Goal: Task Accomplishment & Management: Use online tool/utility

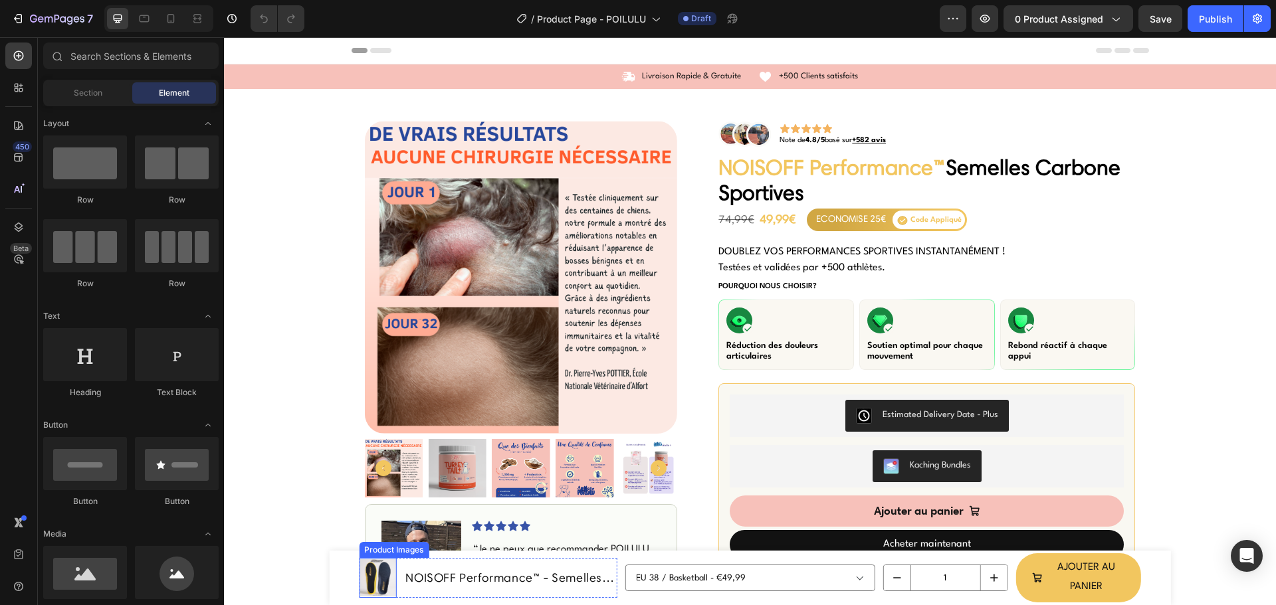
click at [370, 572] on img at bounding box center [377, 578] width 37 height 37
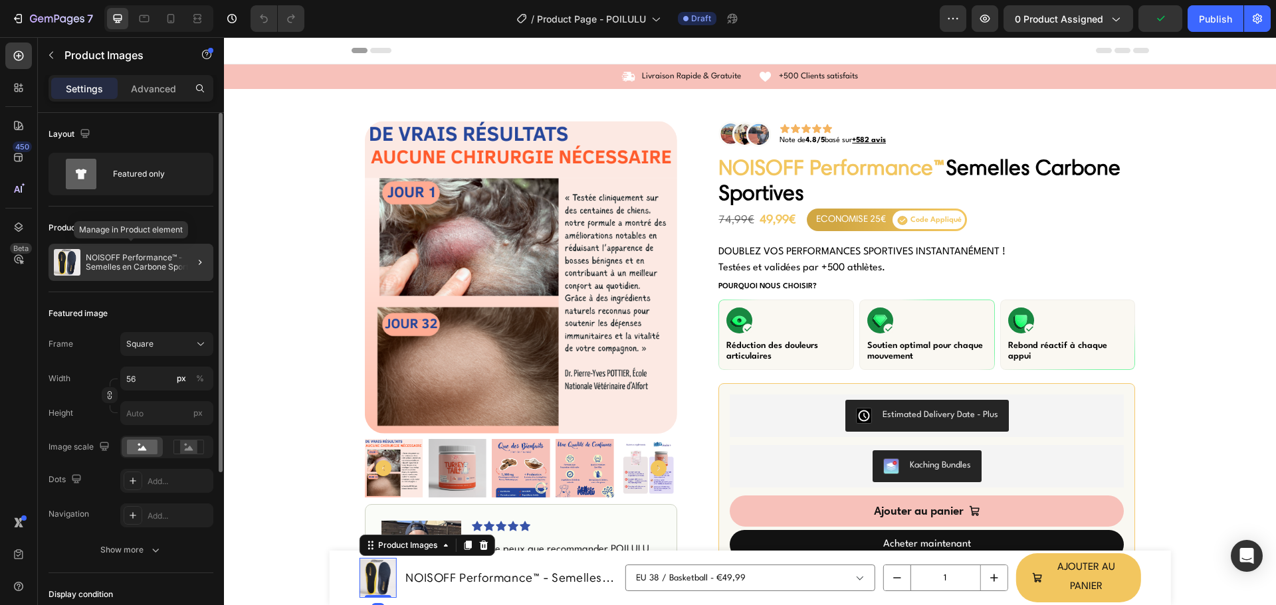
click at [100, 259] on p "NOISOFF Performance™ - Semelles en Carbone Sportives" at bounding box center [147, 262] width 122 height 19
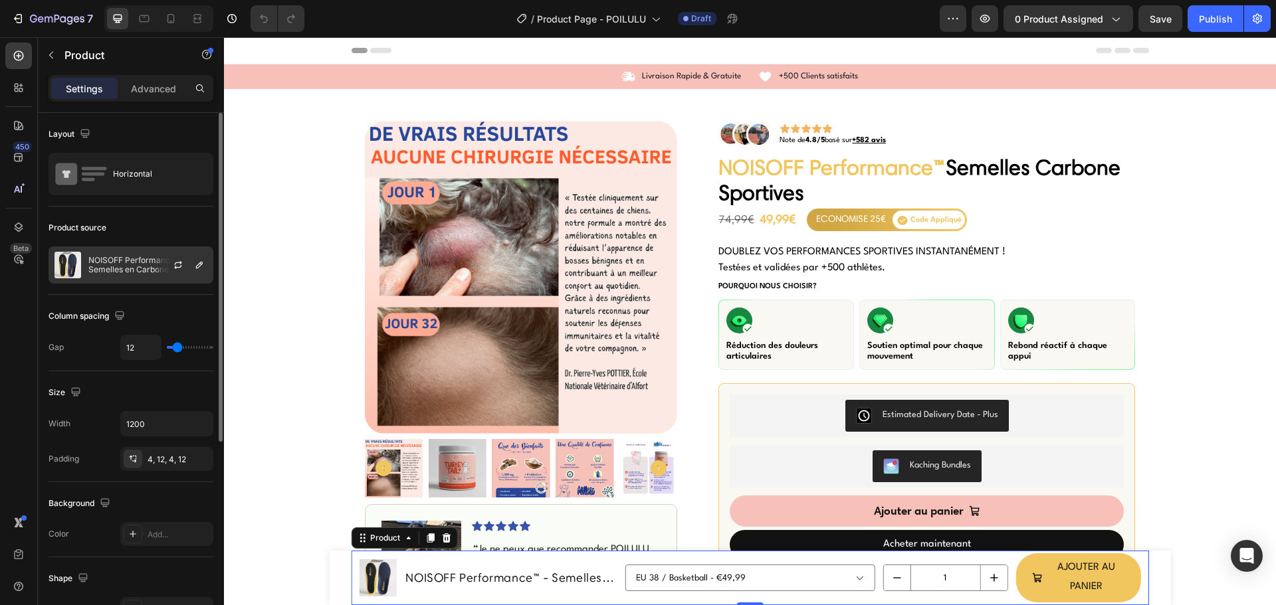
click at [115, 262] on p "NOISOFF Performance™ - Semelles en Carbone Sportives" at bounding box center [147, 265] width 119 height 19
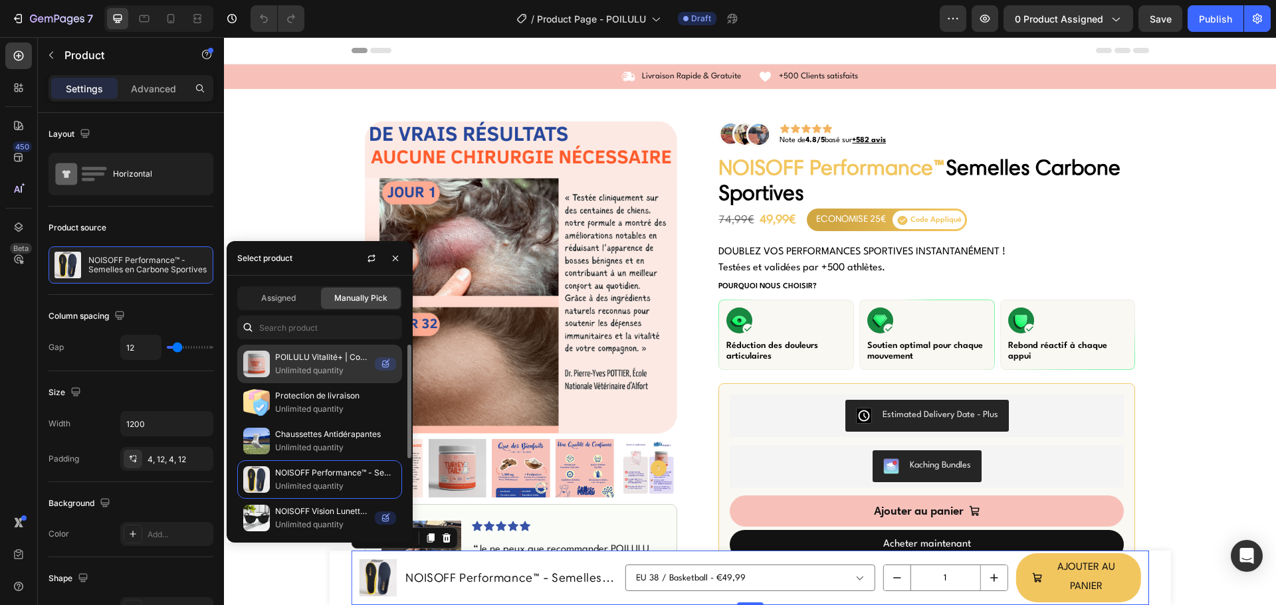
click at [309, 360] on p "POILULU Vitalité+ | Complément naturel Probiotiques & Champignon médicinal" at bounding box center [322, 357] width 94 height 13
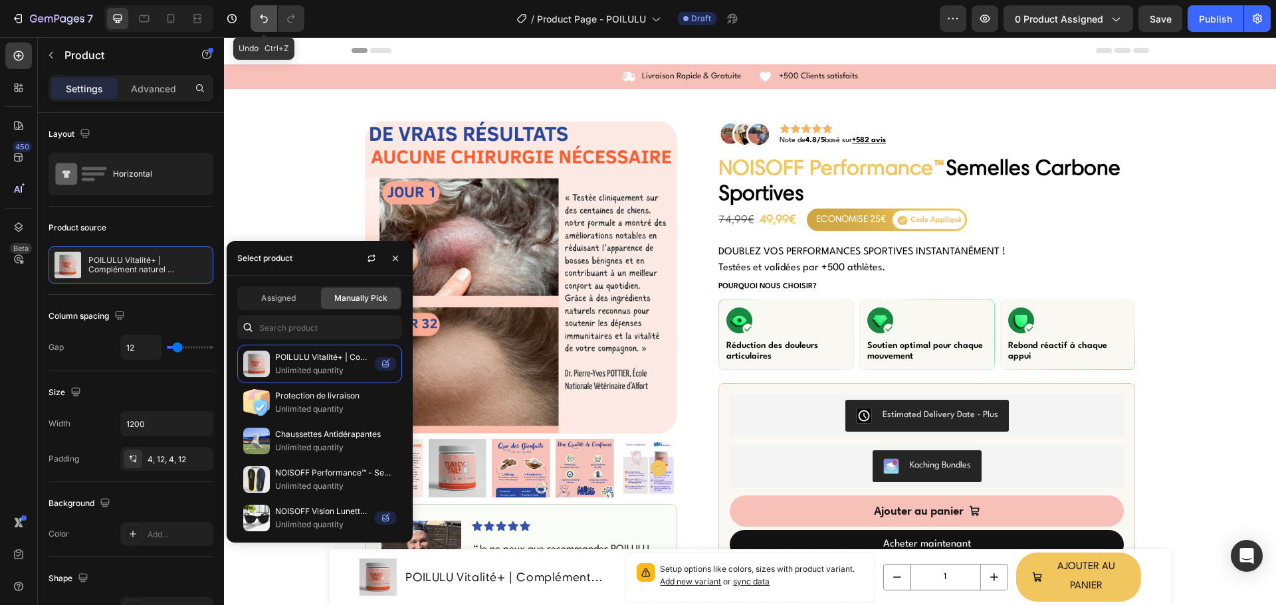
click at [265, 19] on icon "Undo/Redo" at bounding box center [263, 18] width 13 height 13
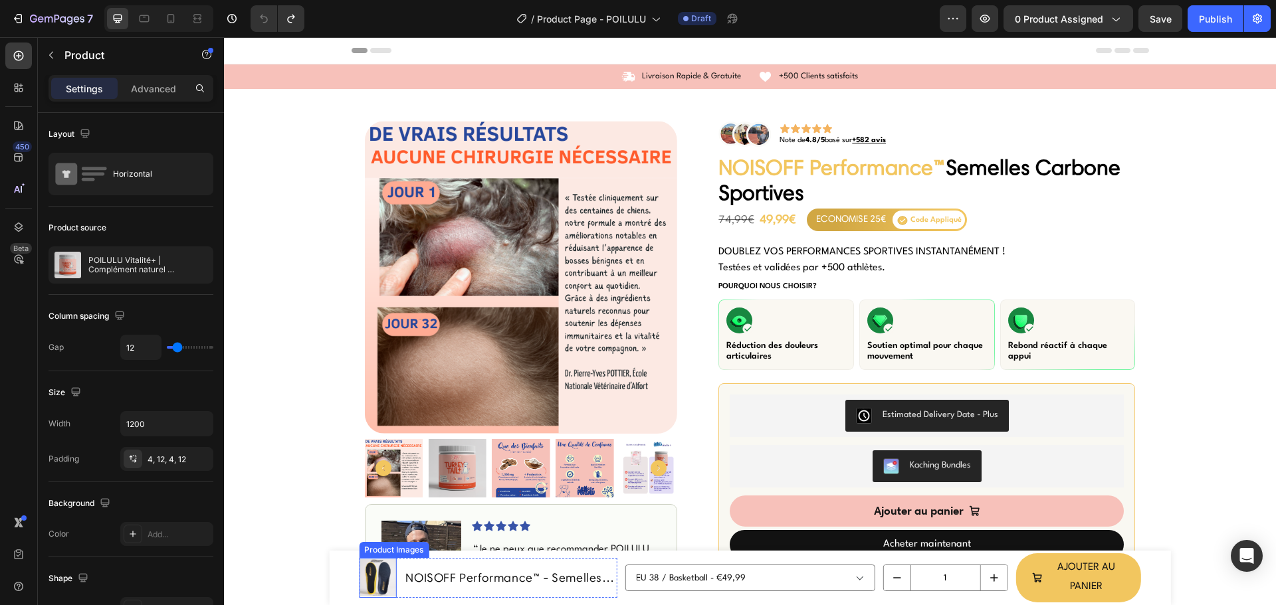
click at [389, 580] on img at bounding box center [377, 578] width 37 height 37
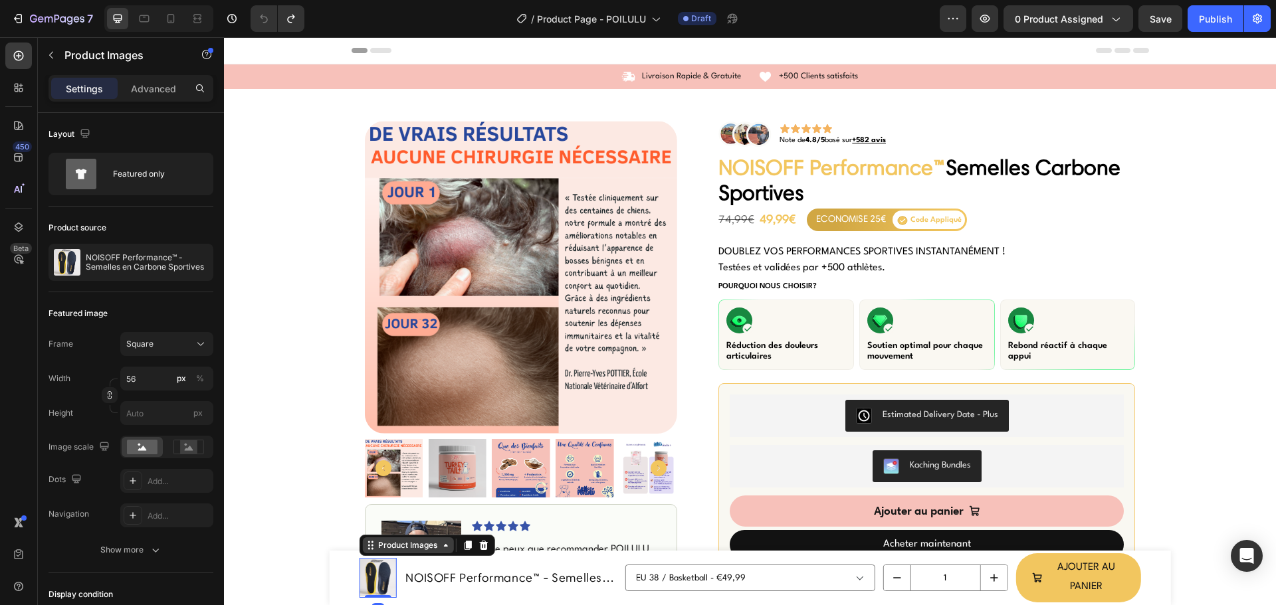
click at [383, 548] on div "Product Images" at bounding box center [408, 546] width 64 height 12
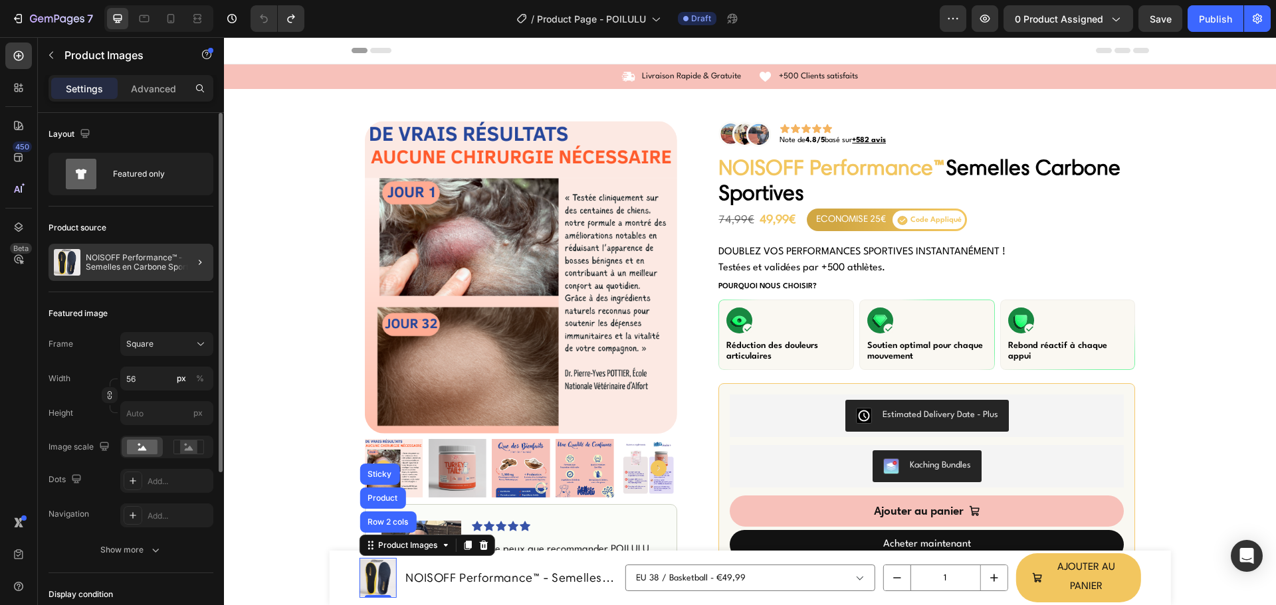
click at [191, 259] on div at bounding box center [194, 262] width 37 height 37
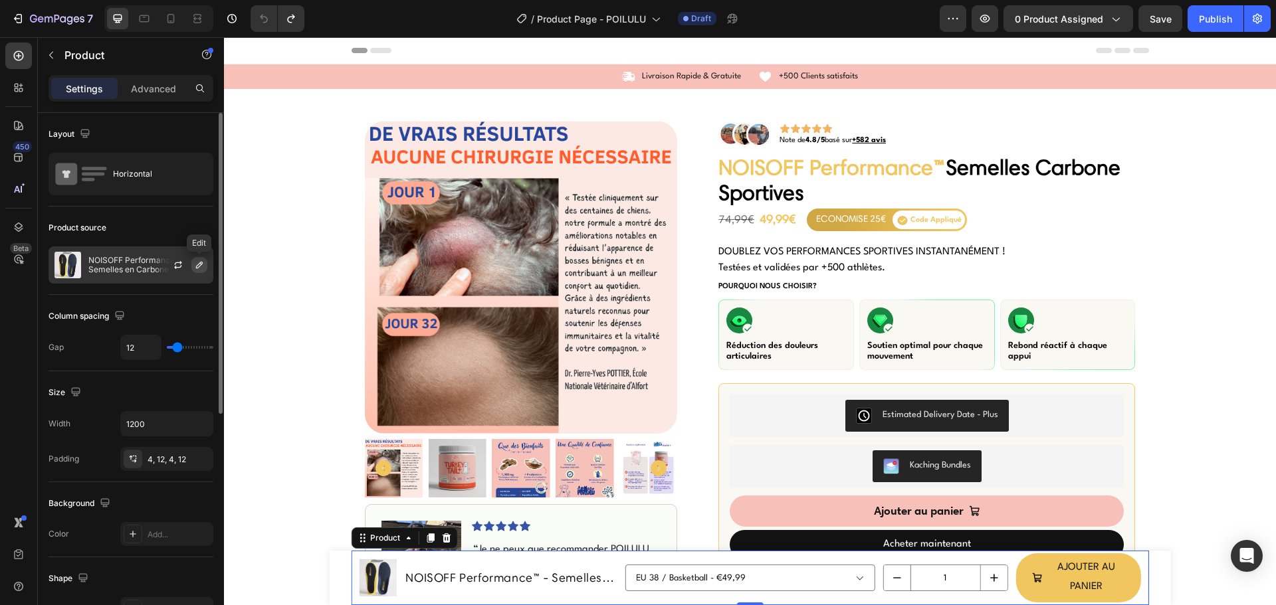
click at [203, 265] on icon "button" at bounding box center [199, 265] width 11 height 11
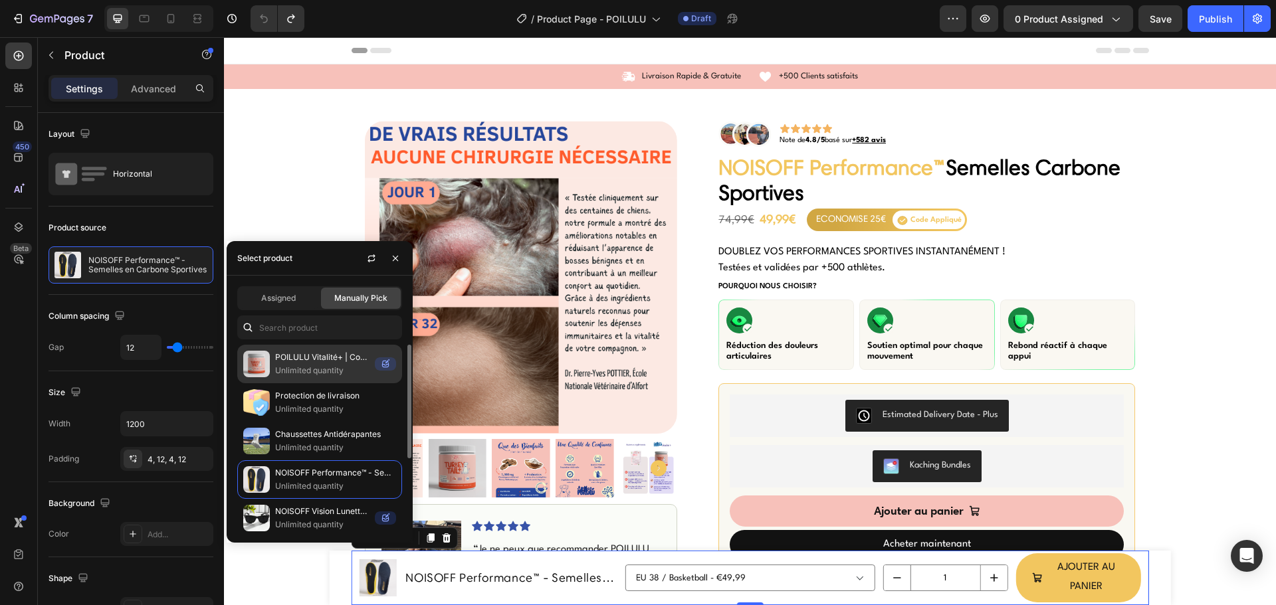
click at [263, 369] on img at bounding box center [256, 364] width 27 height 27
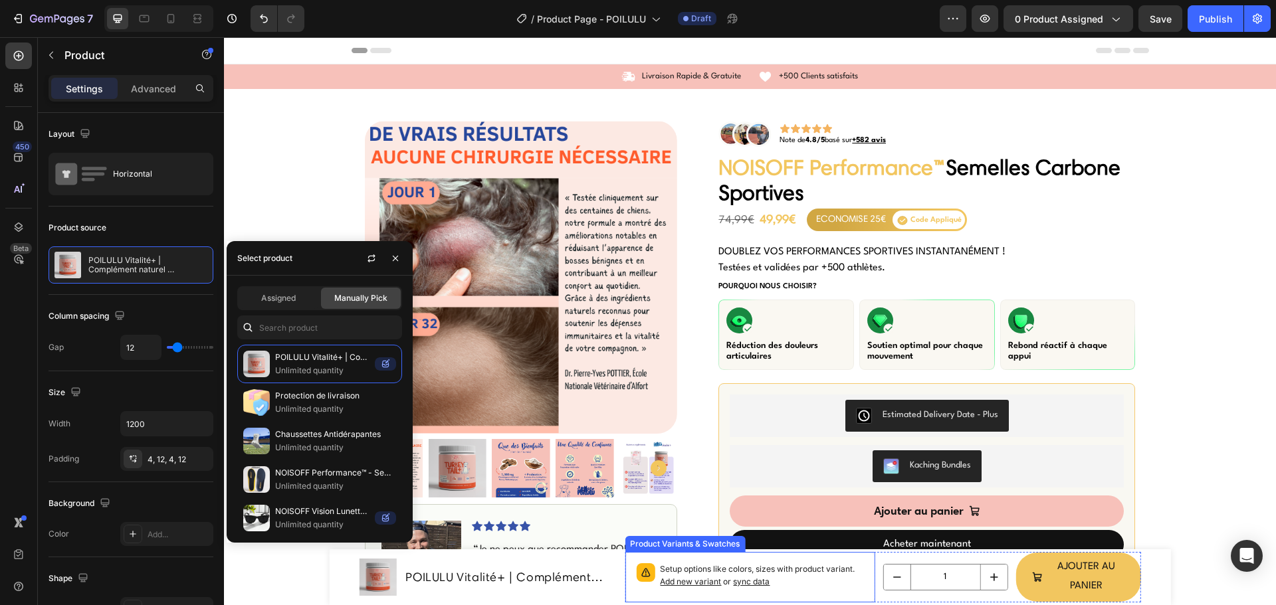
click at [744, 583] on span "sync data" at bounding box center [751, 582] width 37 height 10
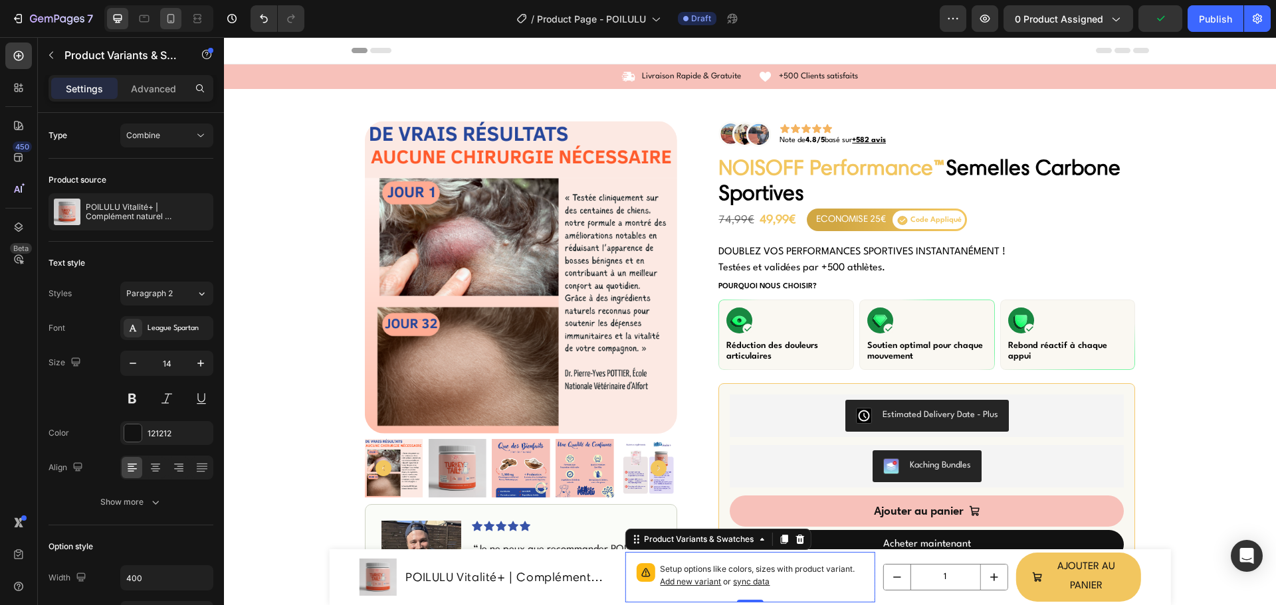
click at [173, 19] on icon at bounding box center [170, 18] width 13 height 13
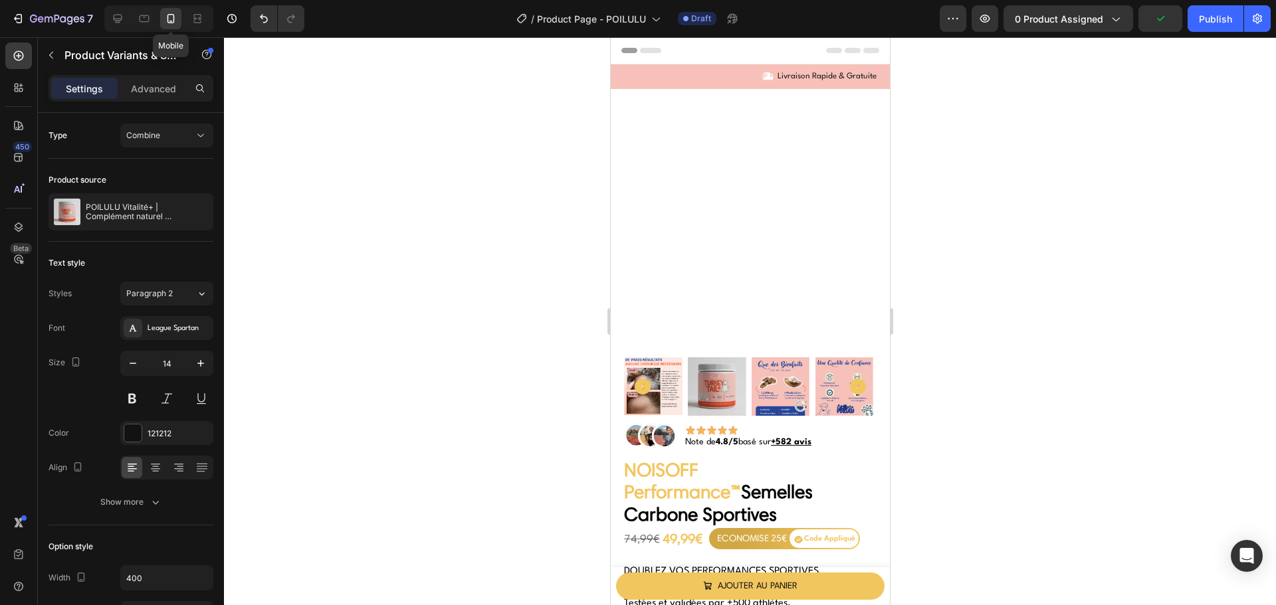
type input "12"
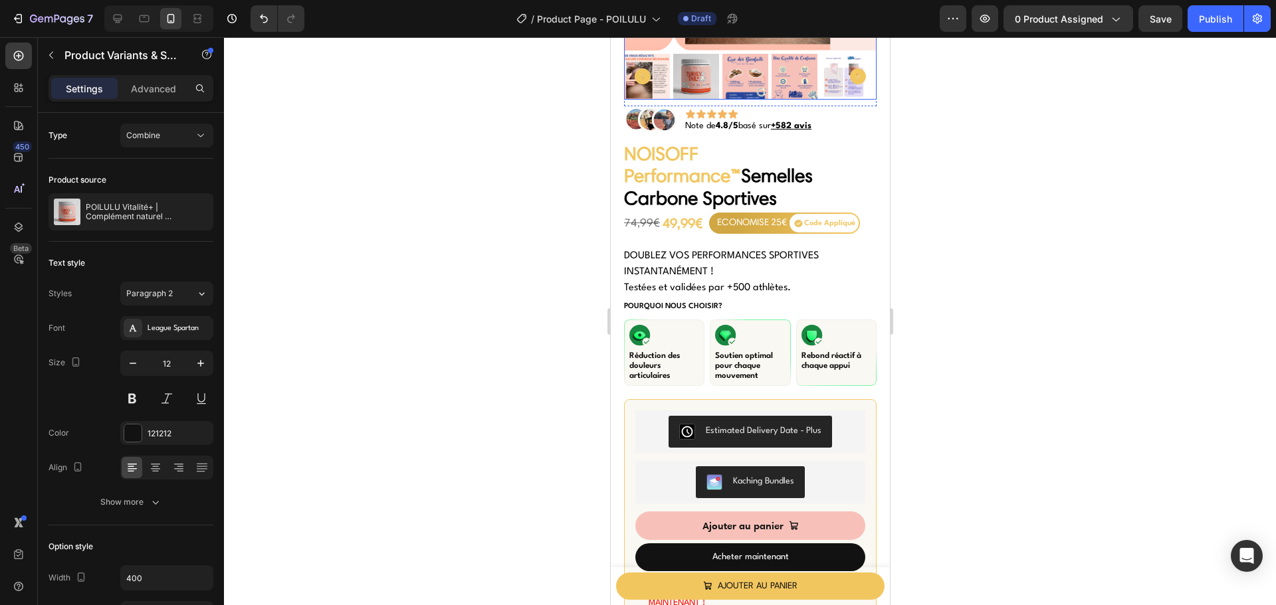
scroll to position [332, 0]
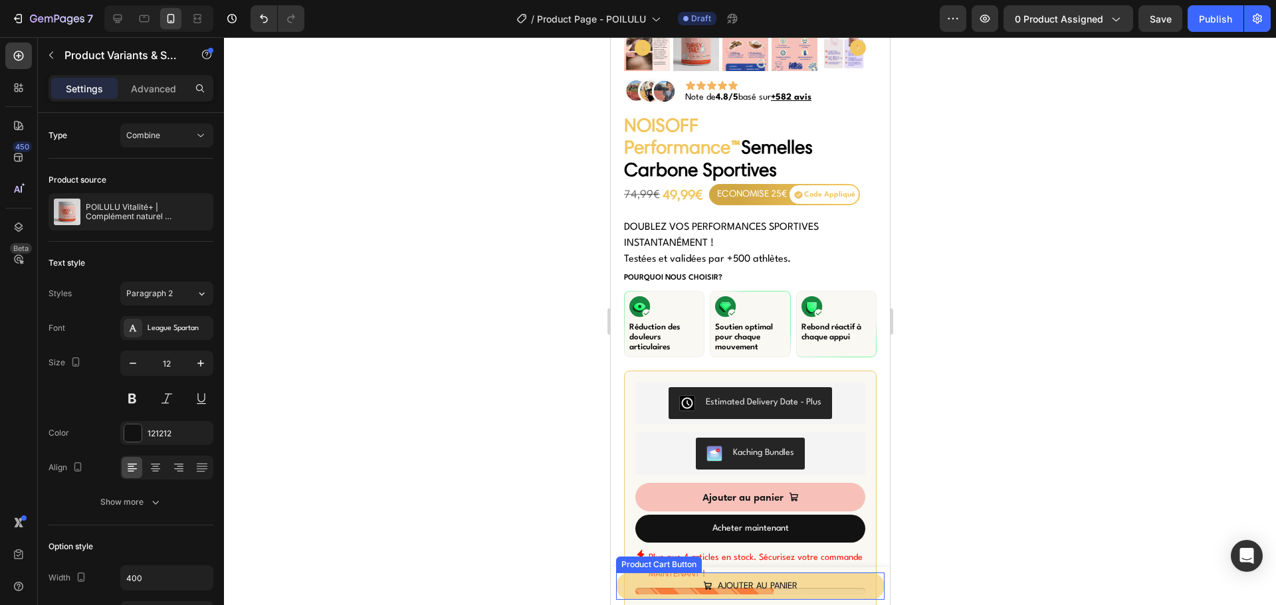
click at [631, 582] on button "AJOUTER AU PANIER" at bounding box center [749, 586] width 269 height 27
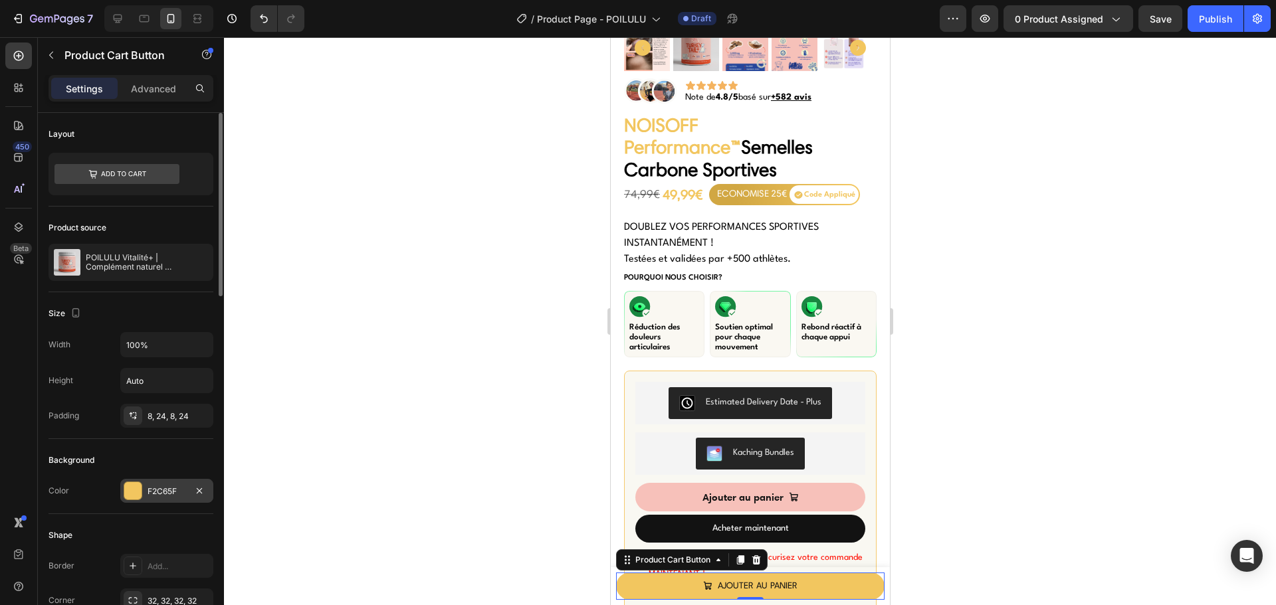
click at [132, 493] on div at bounding box center [132, 491] width 17 height 17
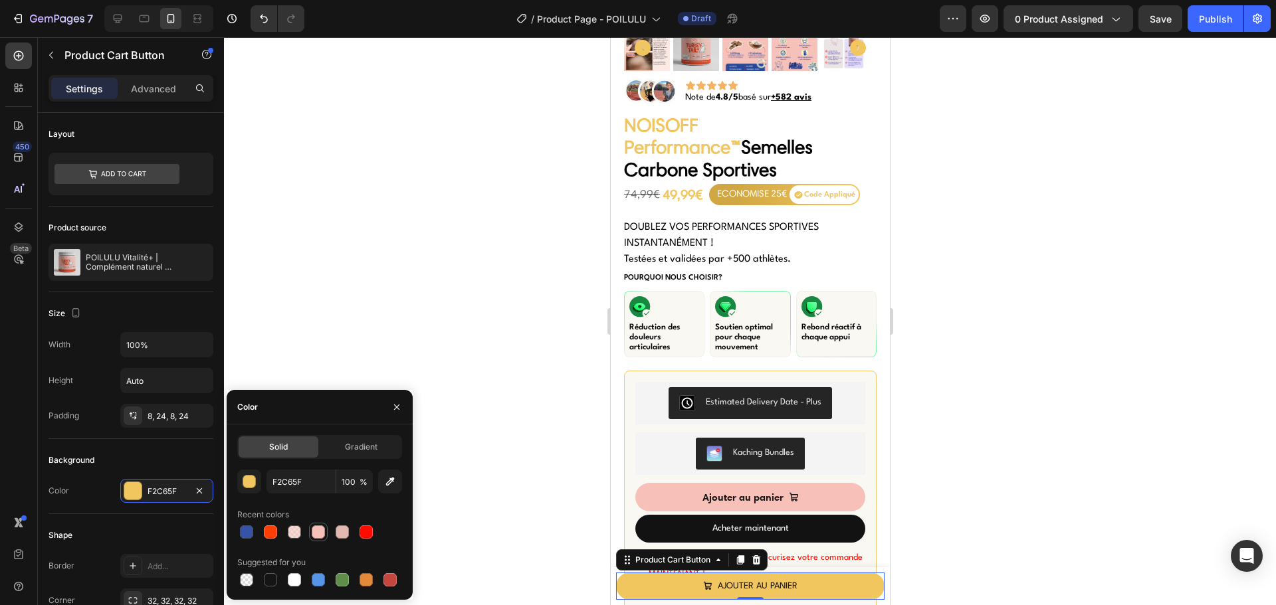
click at [315, 534] on div at bounding box center [318, 532] width 13 height 13
type input "F7C1BA"
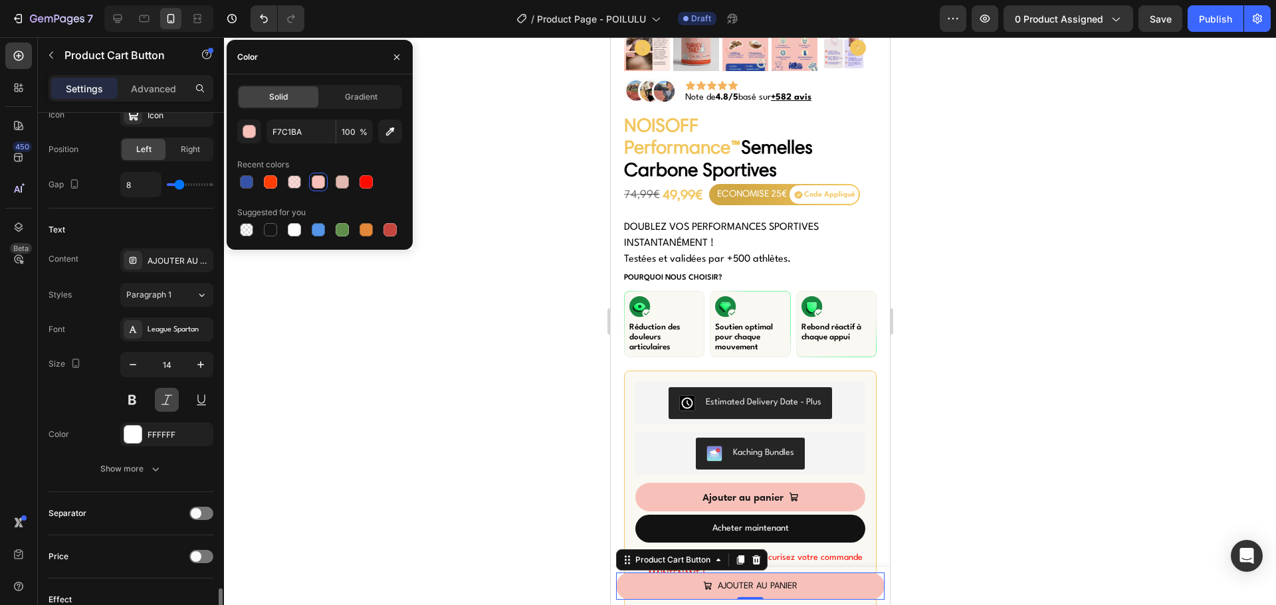
scroll to position [798, 0]
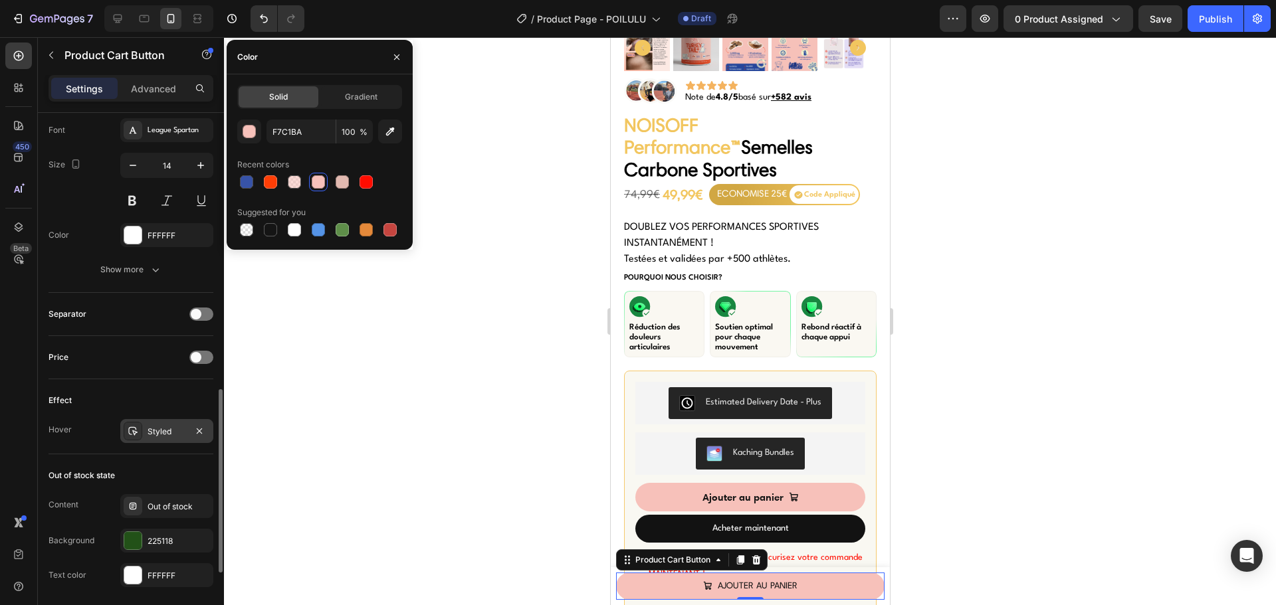
click at [152, 439] on div "Styled" at bounding box center [166, 431] width 93 height 24
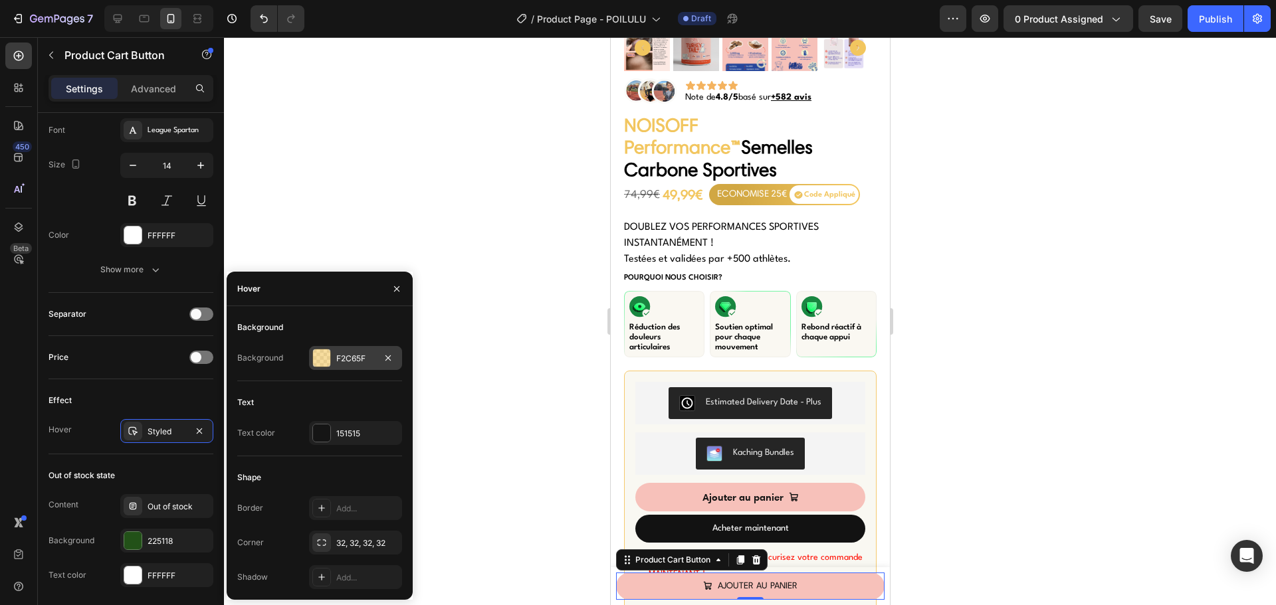
click at [320, 360] on div at bounding box center [321, 358] width 17 height 17
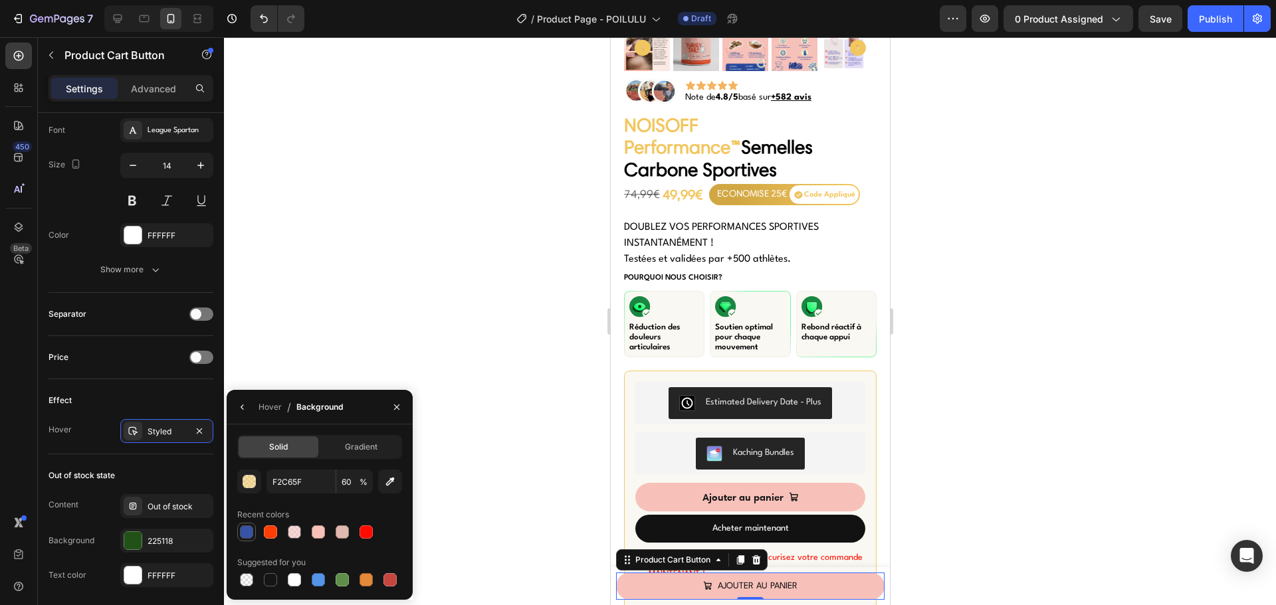
click at [249, 532] on div at bounding box center [246, 532] width 13 height 13
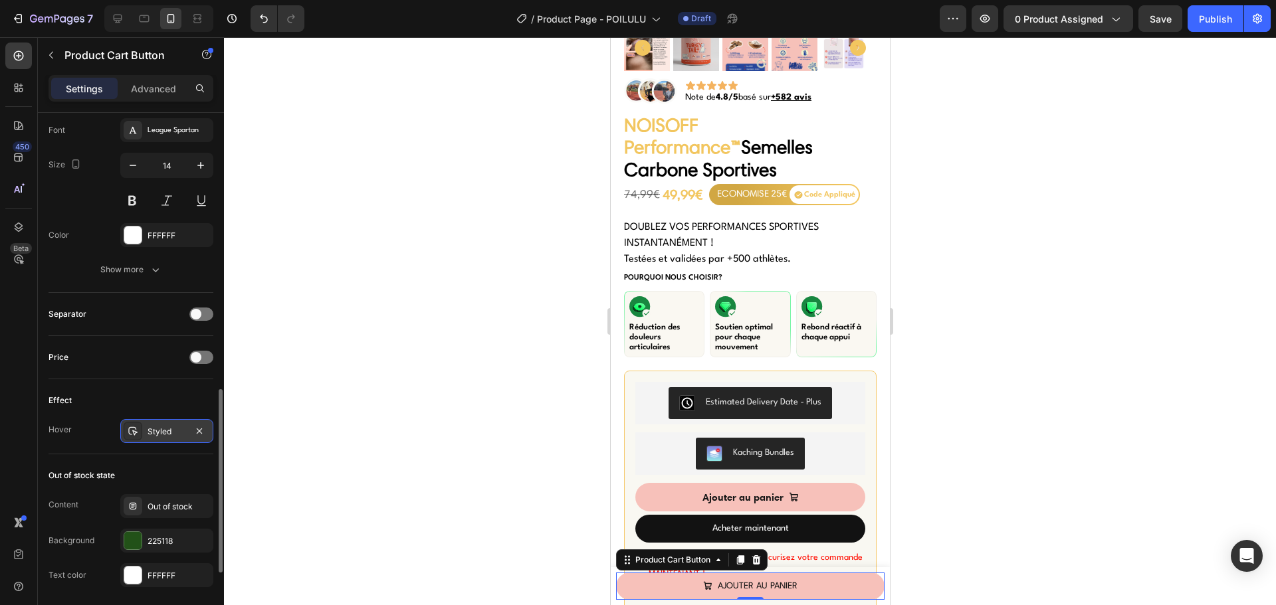
click at [156, 430] on div "Styled" at bounding box center [167, 432] width 39 height 12
click at [146, 430] on div "Styled" at bounding box center [166, 431] width 93 height 24
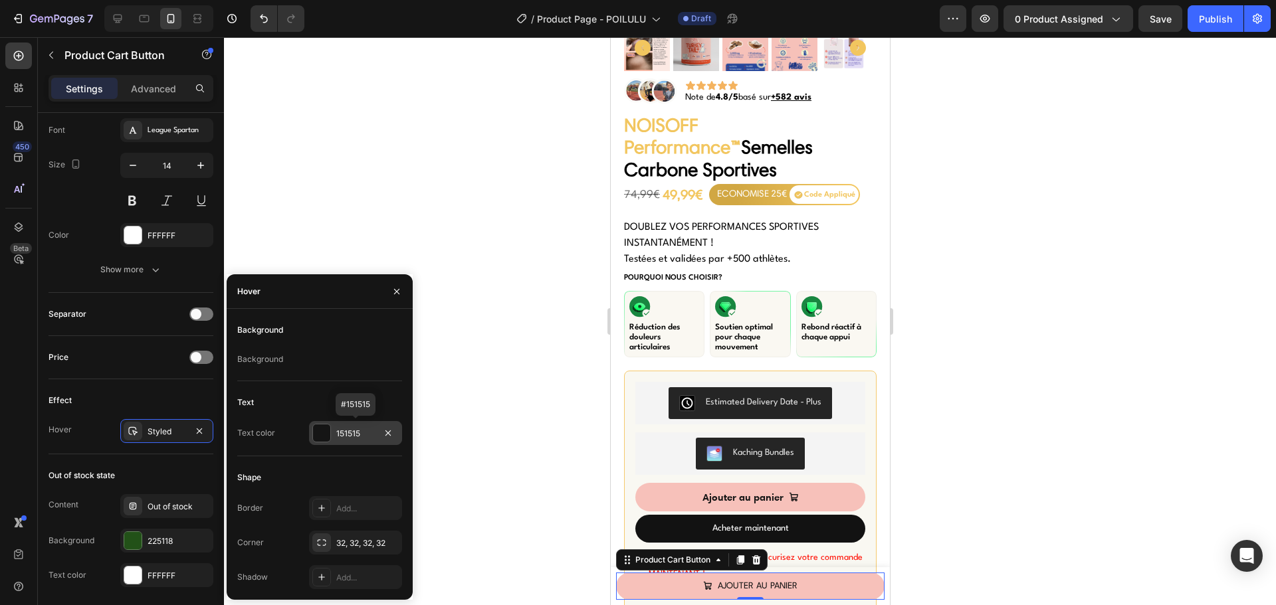
click at [323, 433] on div at bounding box center [321, 433] width 17 height 17
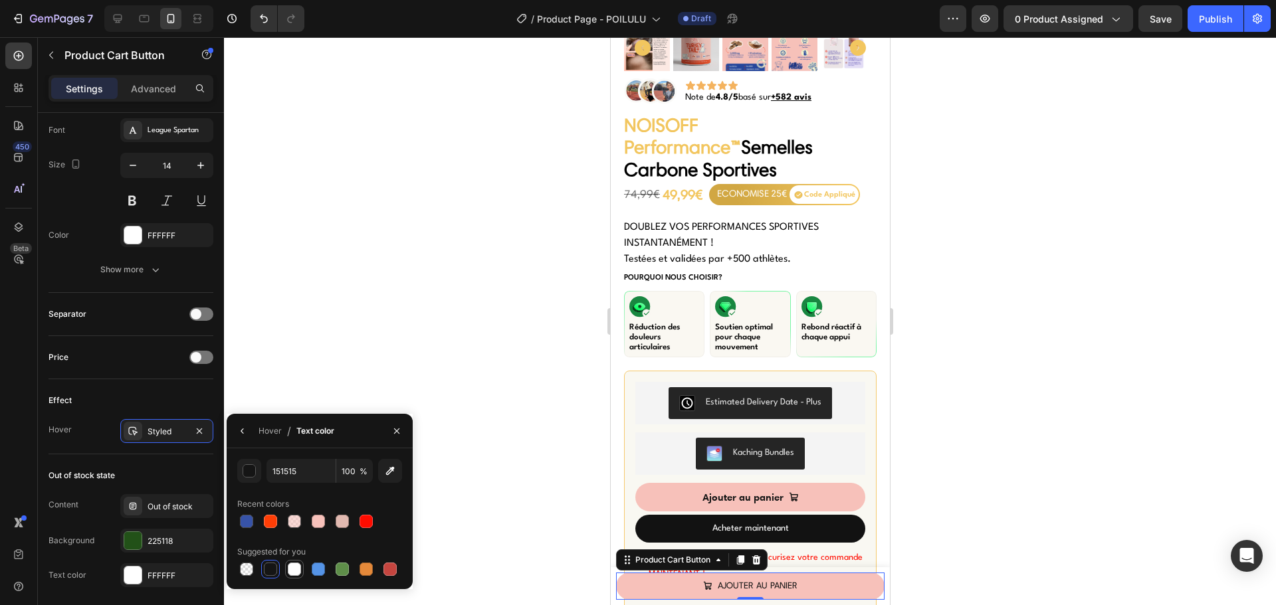
click at [292, 569] on div at bounding box center [294, 569] width 13 height 13
type input "FFFFFF"
click at [449, 231] on div at bounding box center [750, 321] width 1052 height 568
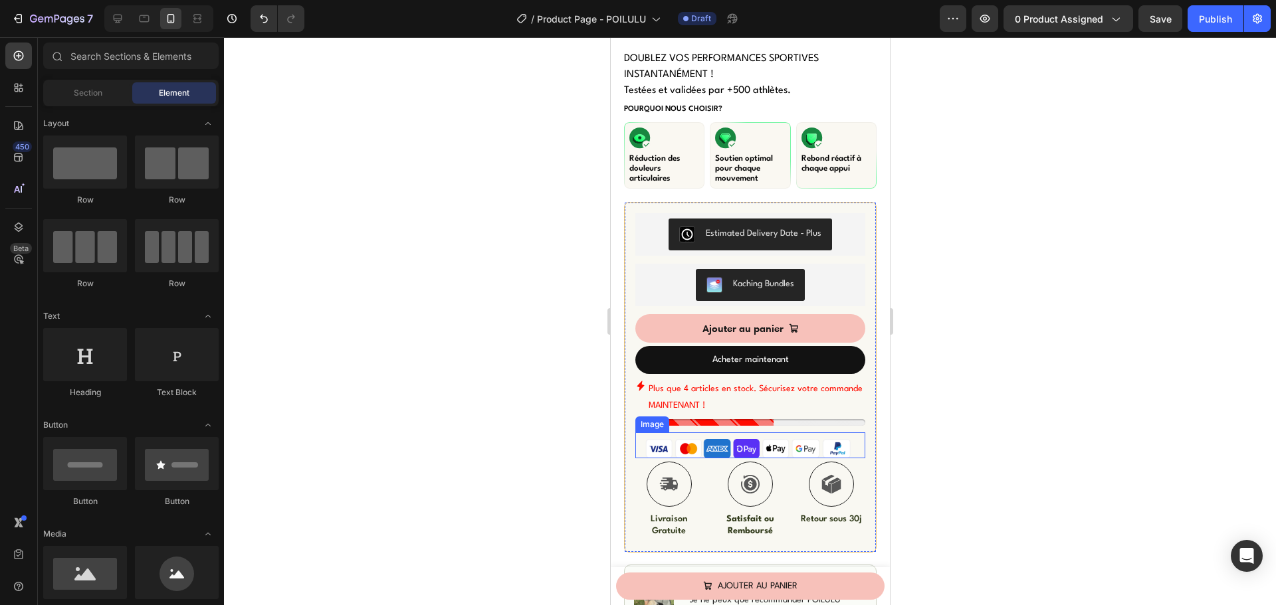
scroll to position [532, 0]
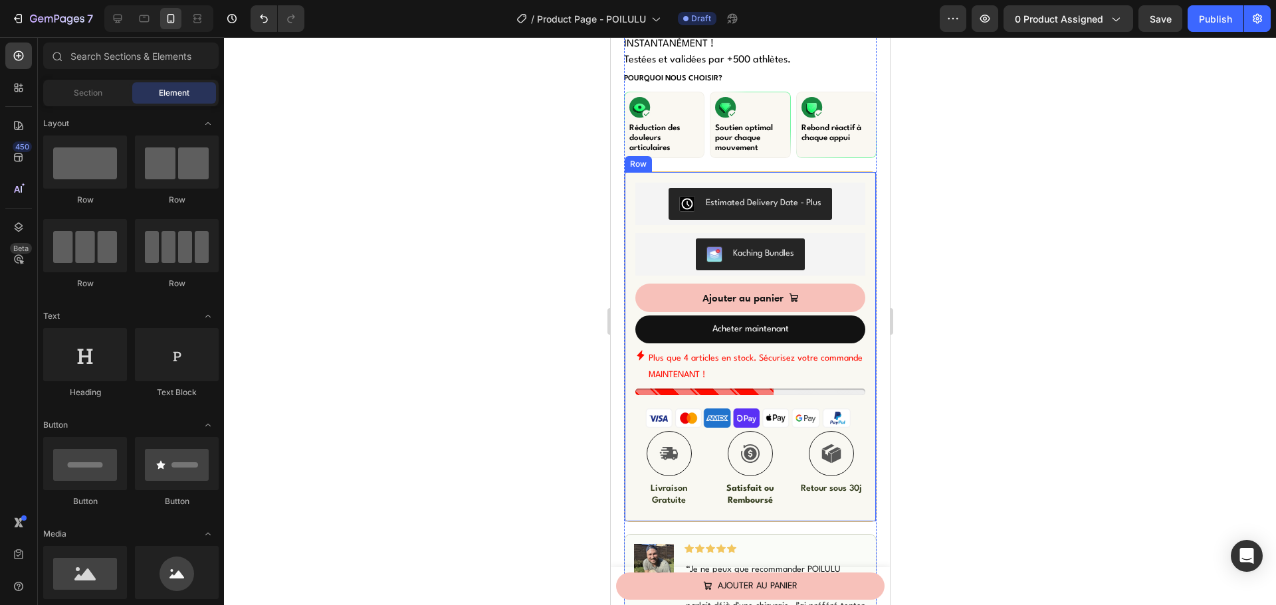
click at [639, 171] on div "Estimated Delivery Date ‑ Plus Estimated Delivery Date ‑ Plus Kaching Bundles K…" at bounding box center [749, 346] width 253 height 351
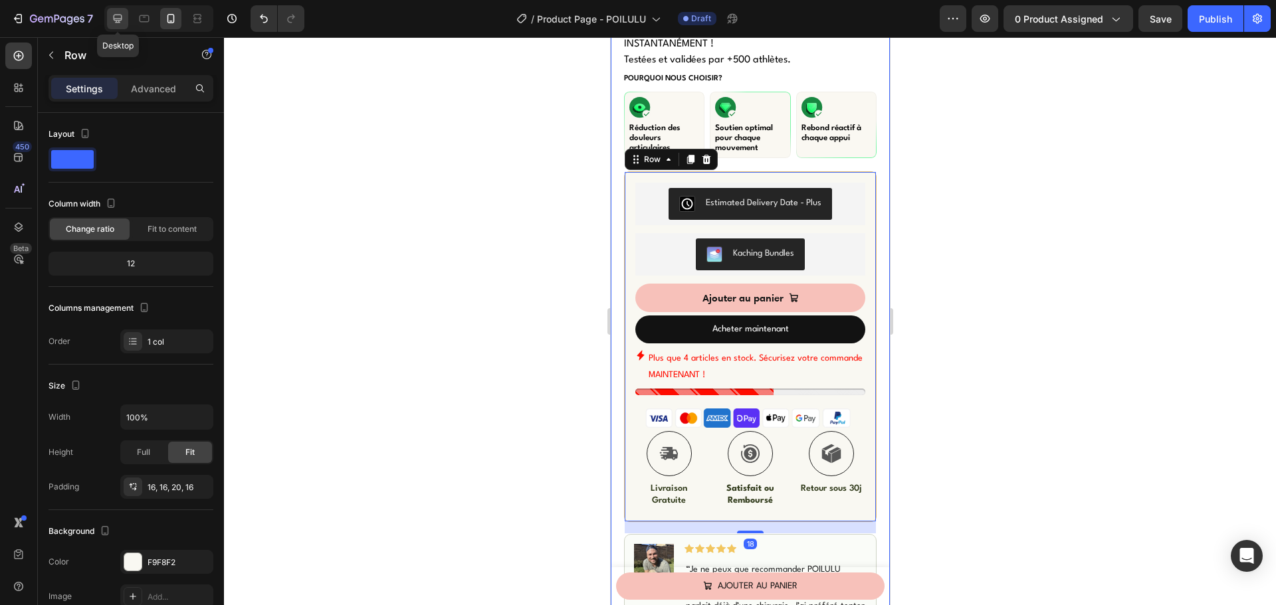
click at [120, 13] on icon at bounding box center [117, 18] width 13 height 13
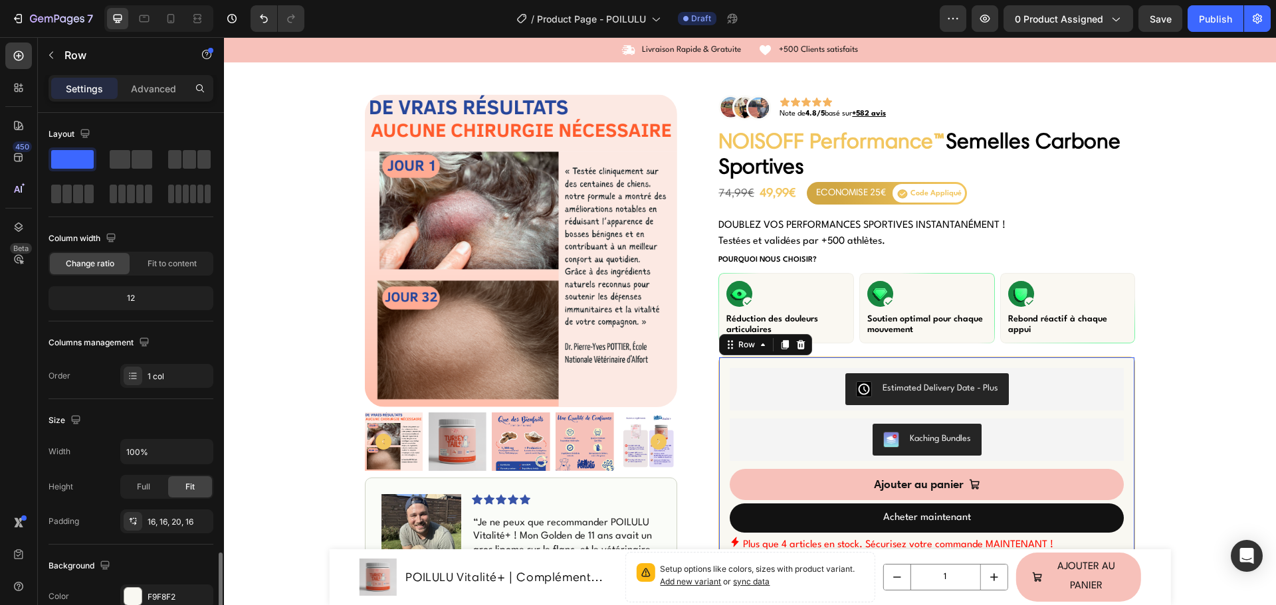
scroll to position [280, 0]
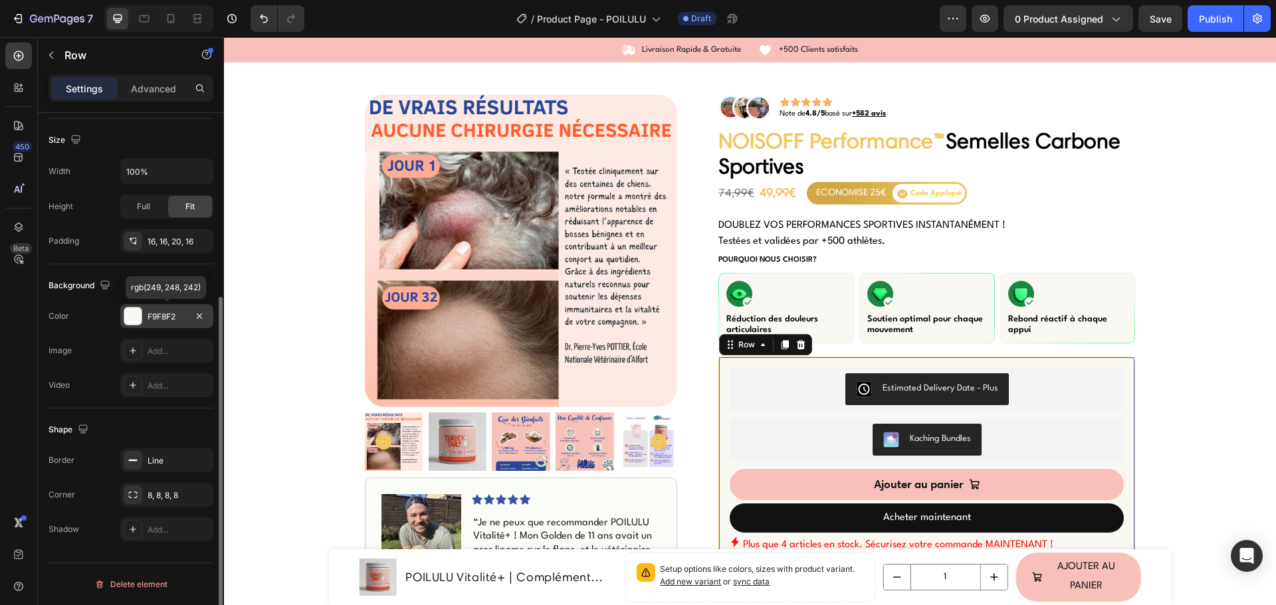
click at [142, 312] on div at bounding box center [133, 316] width 19 height 19
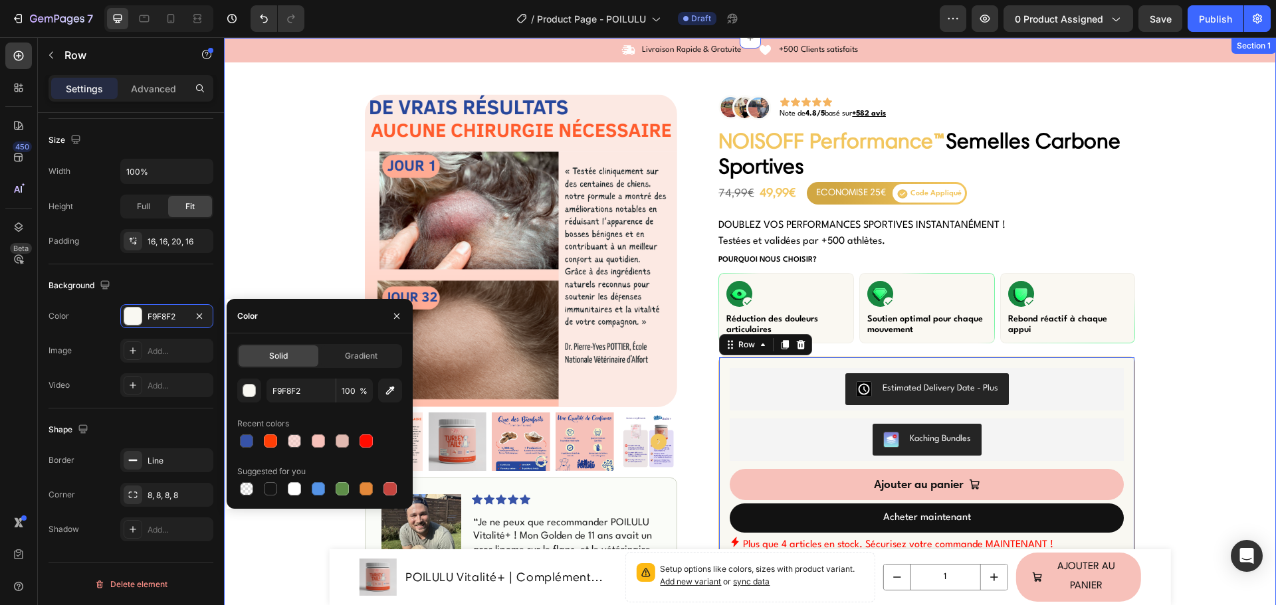
click at [320, 226] on div "Icon Livraison Rapide & Gratuite Text Block Row Icon +500 Clients satisfaits Te…" at bounding box center [750, 604] width 1052 height 1132
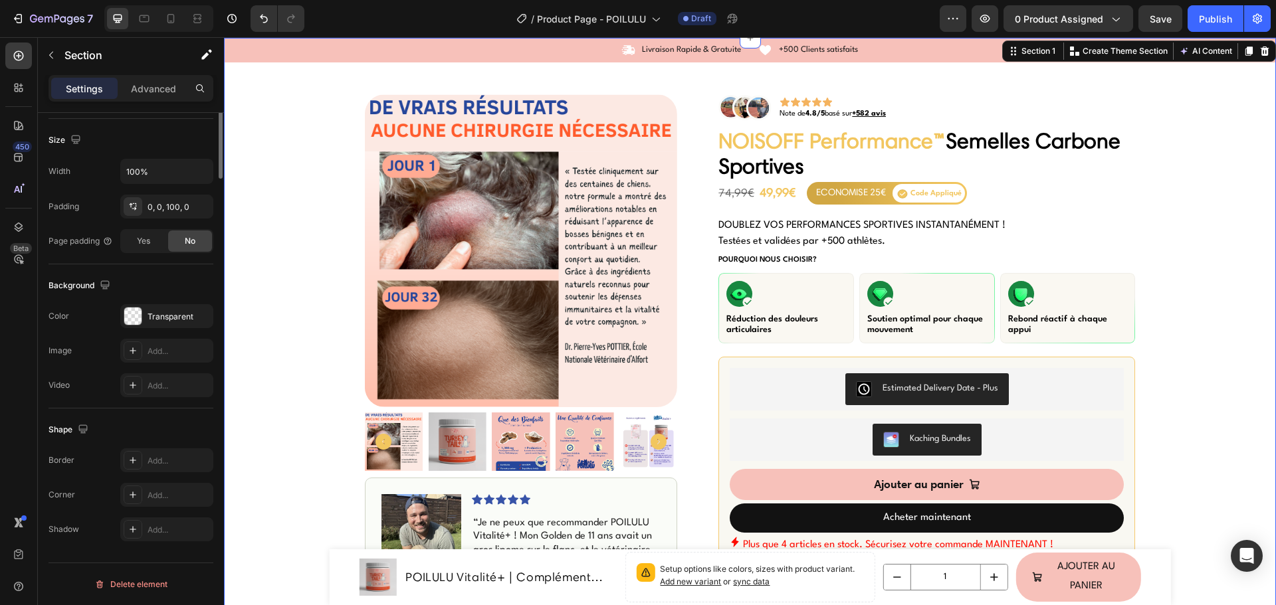
scroll to position [0, 0]
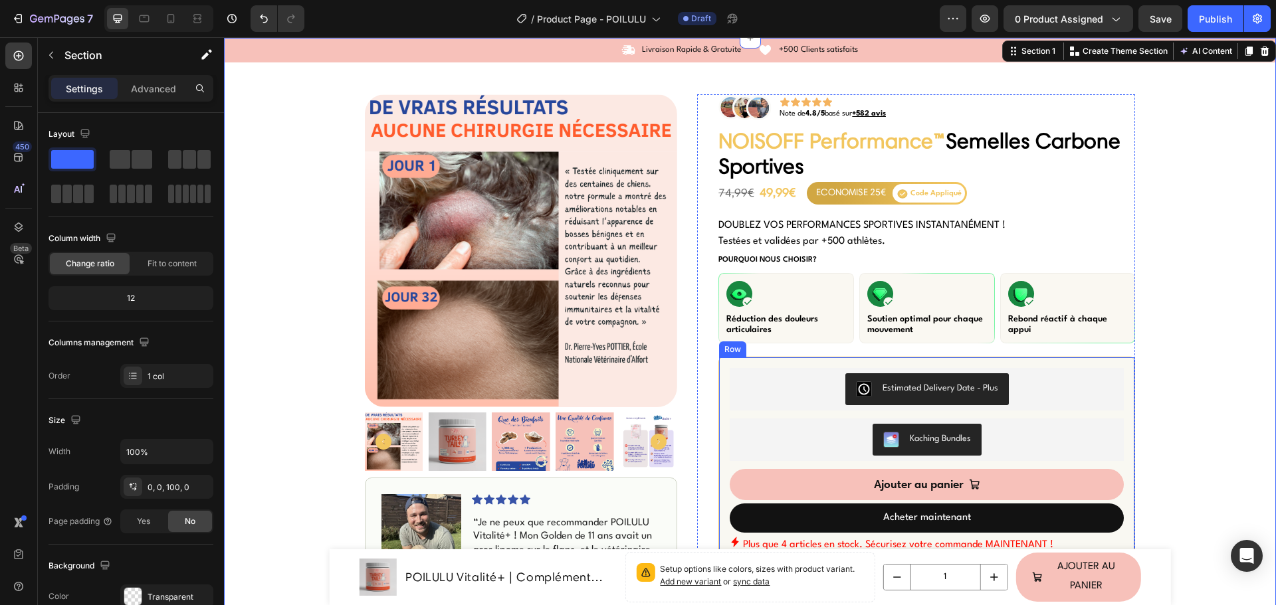
click at [718, 358] on div "Estimated Delivery Date ‑ Plus Estimated Delivery Date ‑ Plus Kaching Bundles K…" at bounding box center [926, 532] width 417 height 351
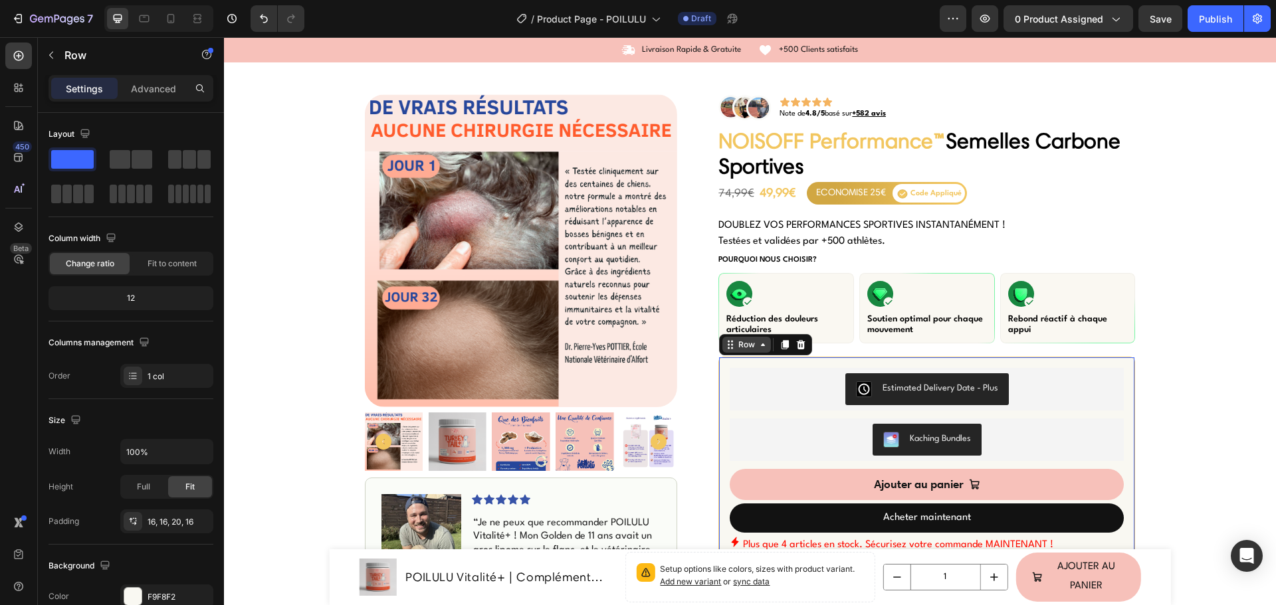
click at [738, 345] on div "Row" at bounding box center [747, 345] width 22 height 12
click at [737, 339] on div "Row" at bounding box center [747, 345] width 22 height 12
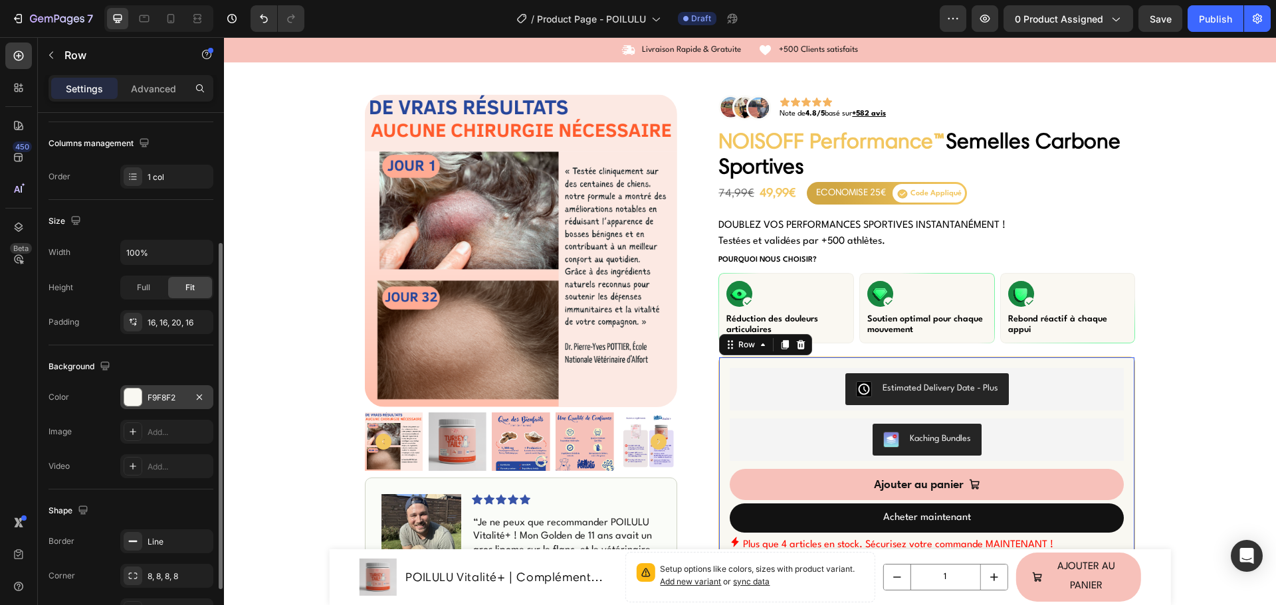
scroll to position [280, 0]
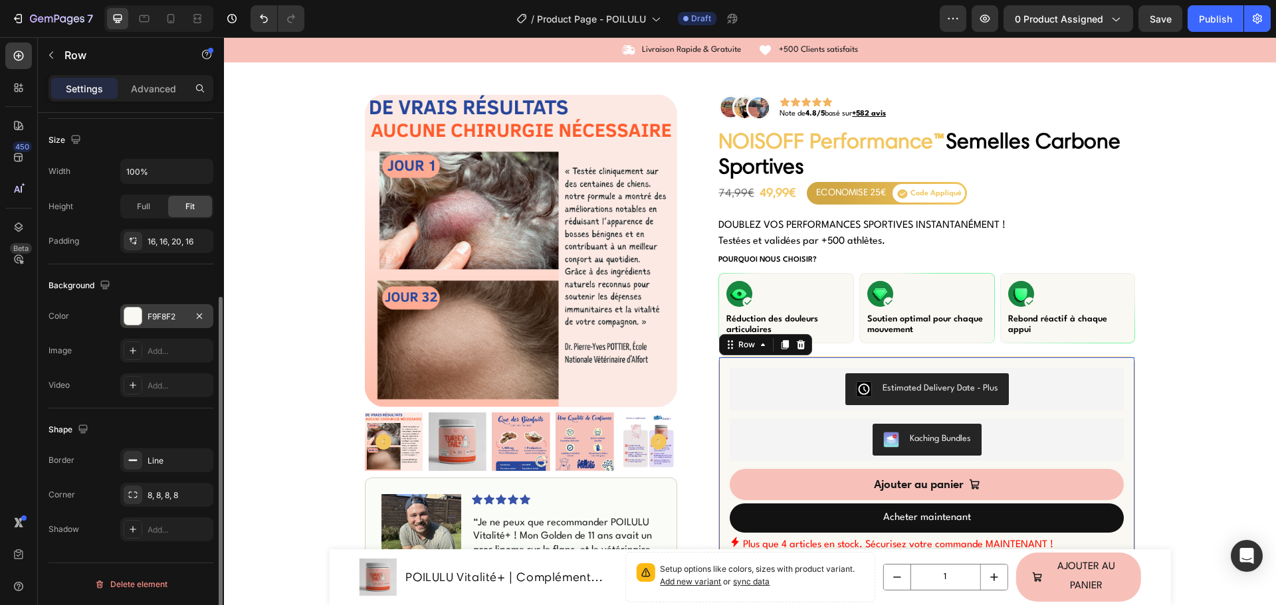
click at [139, 315] on div at bounding box center [132, 316] width 17 height 17
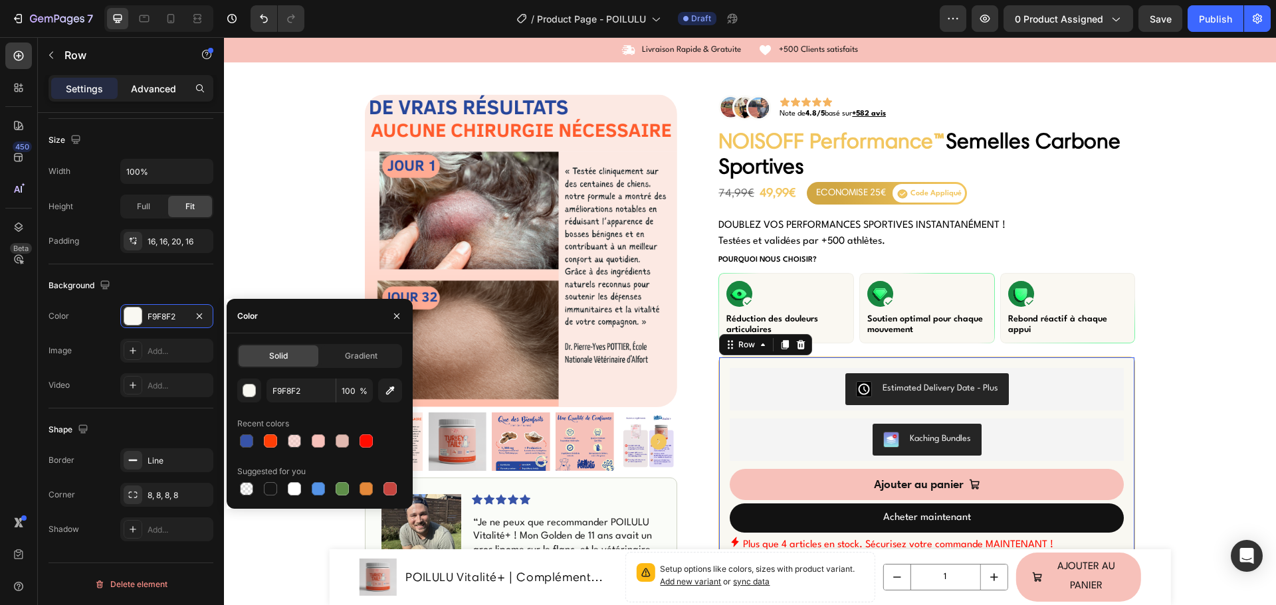
click at [137, 88] on p "Advanced" at bounding box center [153, 89] width 45 height 14
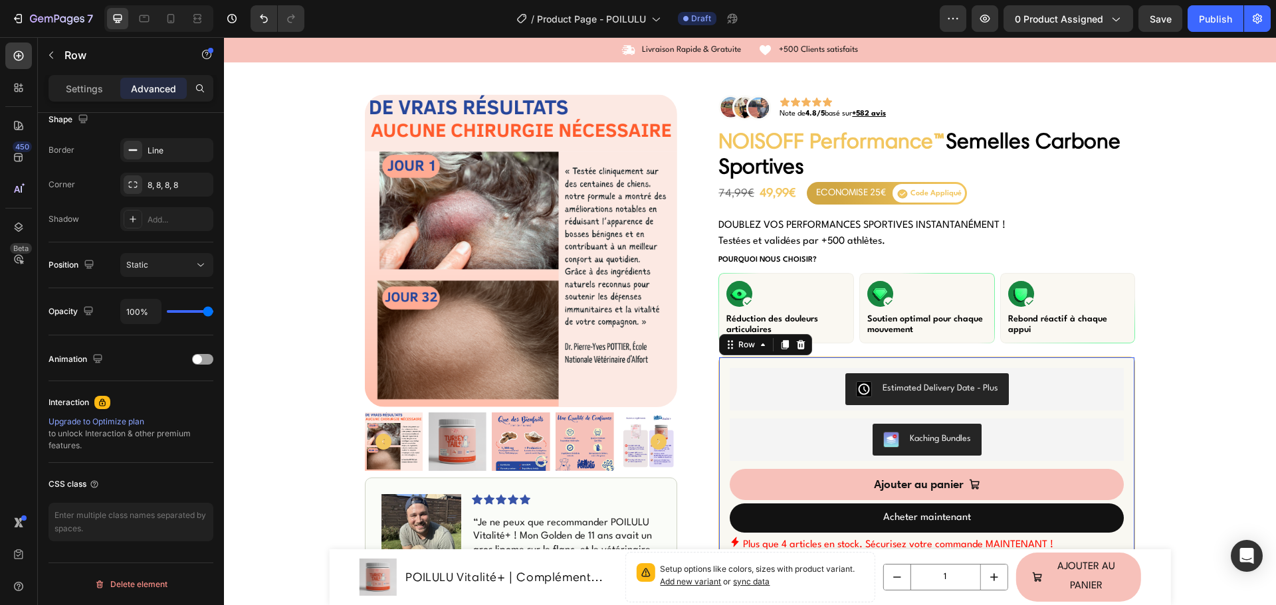
scroll to position [0, 0]
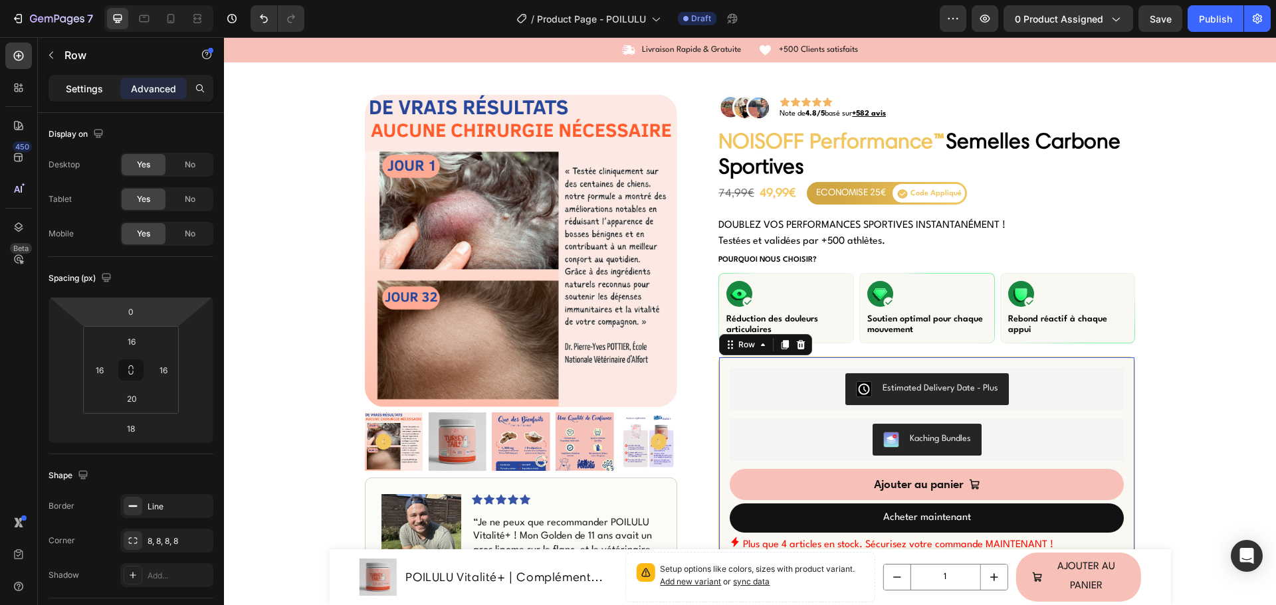
click at [91, 82] on p "Settings" at bounding box center [84, 89] width 37 height 14
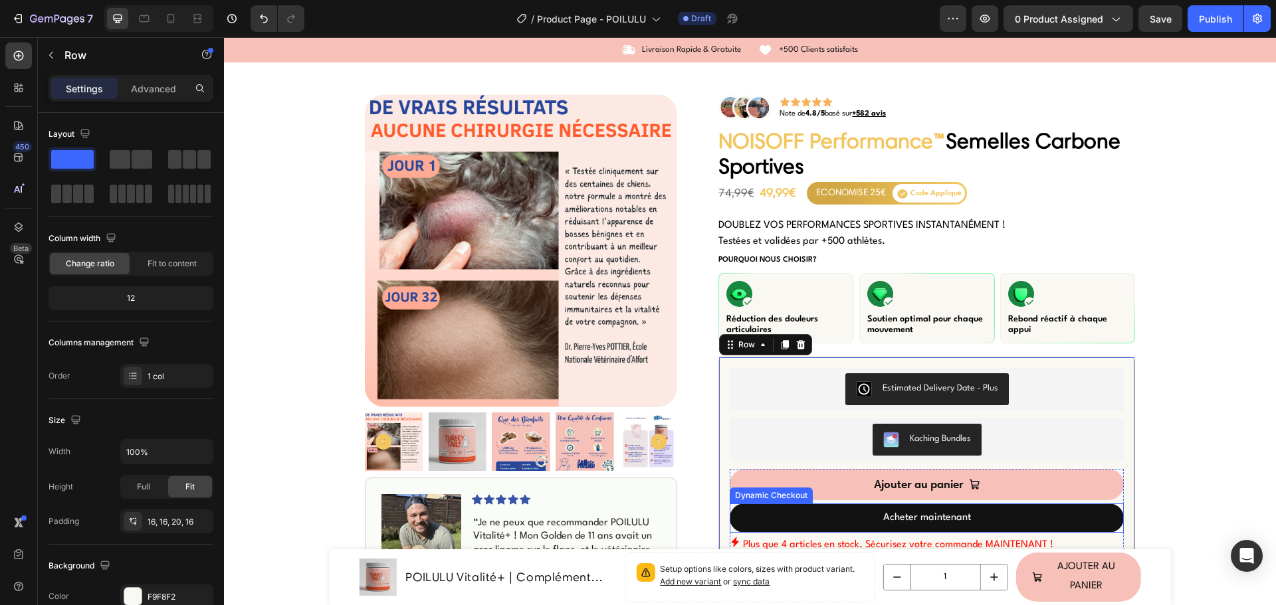
scroll to position [226, 0]
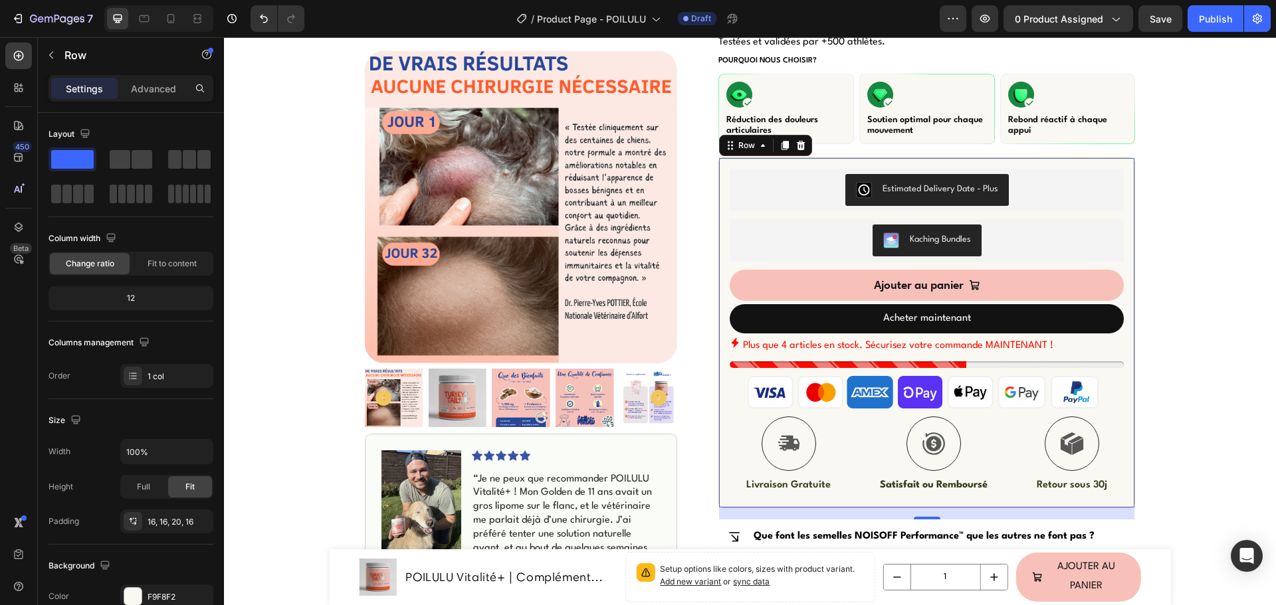
click at [1169, 302] on div "Icon Livraison Rapide & Gratuite Text Block Row Icon +500 Clients satisfaits Te…" at bounding box center [750, 404] width 1052 height 1132
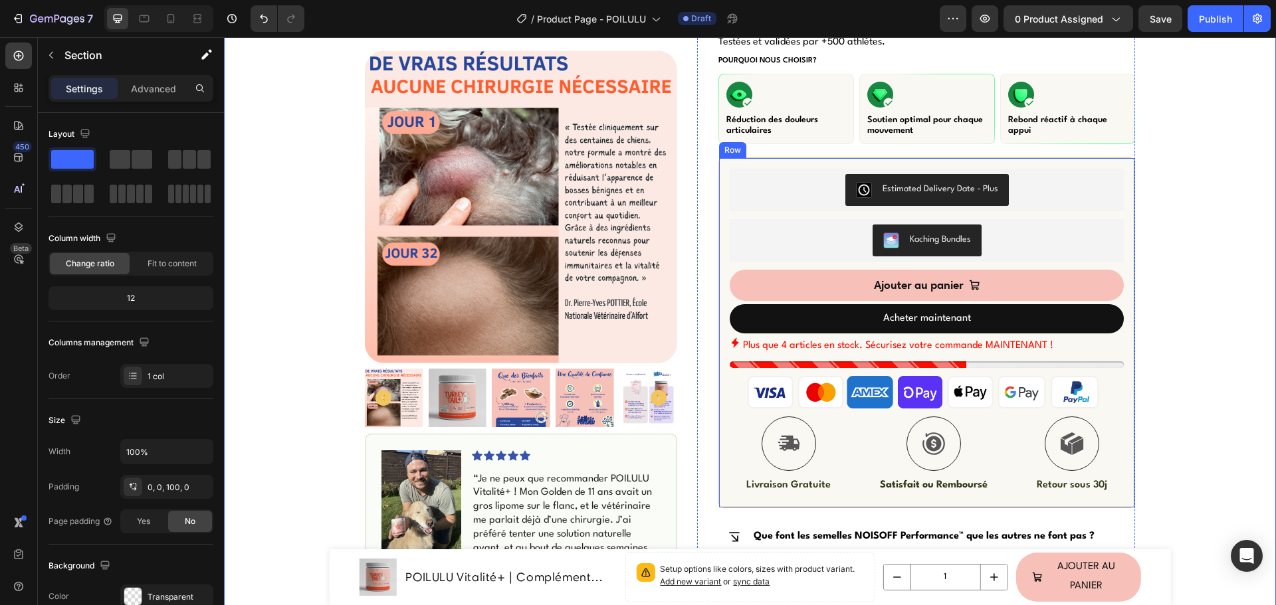
click at [1129, 316] on div "Estimated Delivery Date ‑ Plus Estimated Delivery Date ‑ Plus Kaching Bundles K…" at bounding box center [926, 333] width 417 height 351
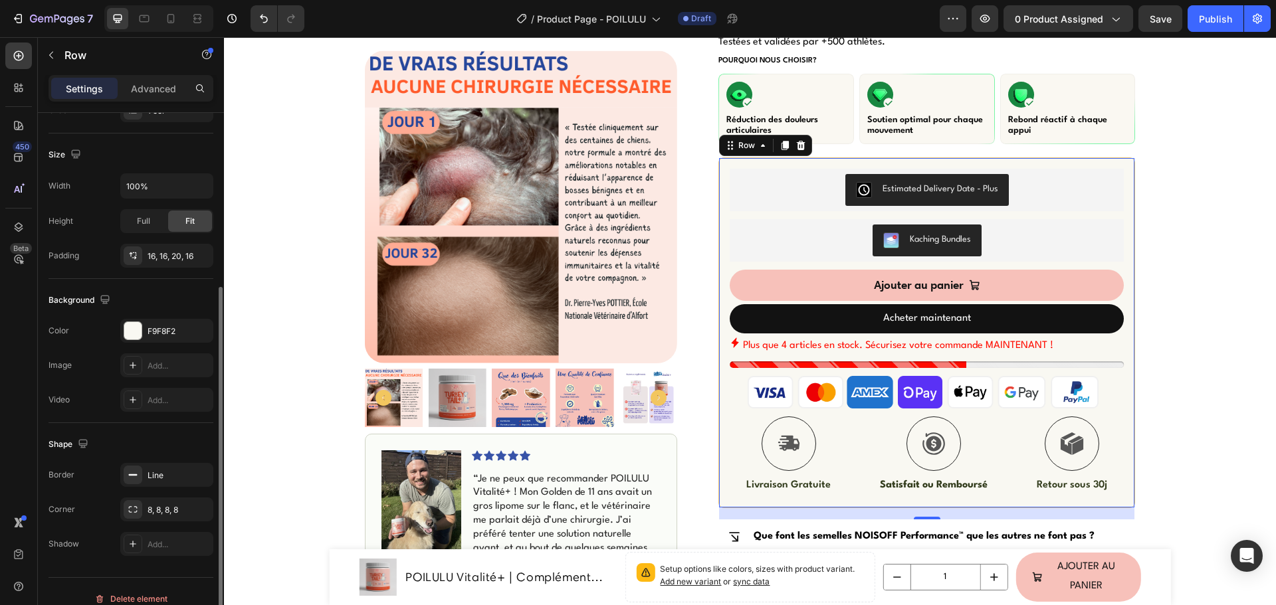
scroll to position [280, 0]
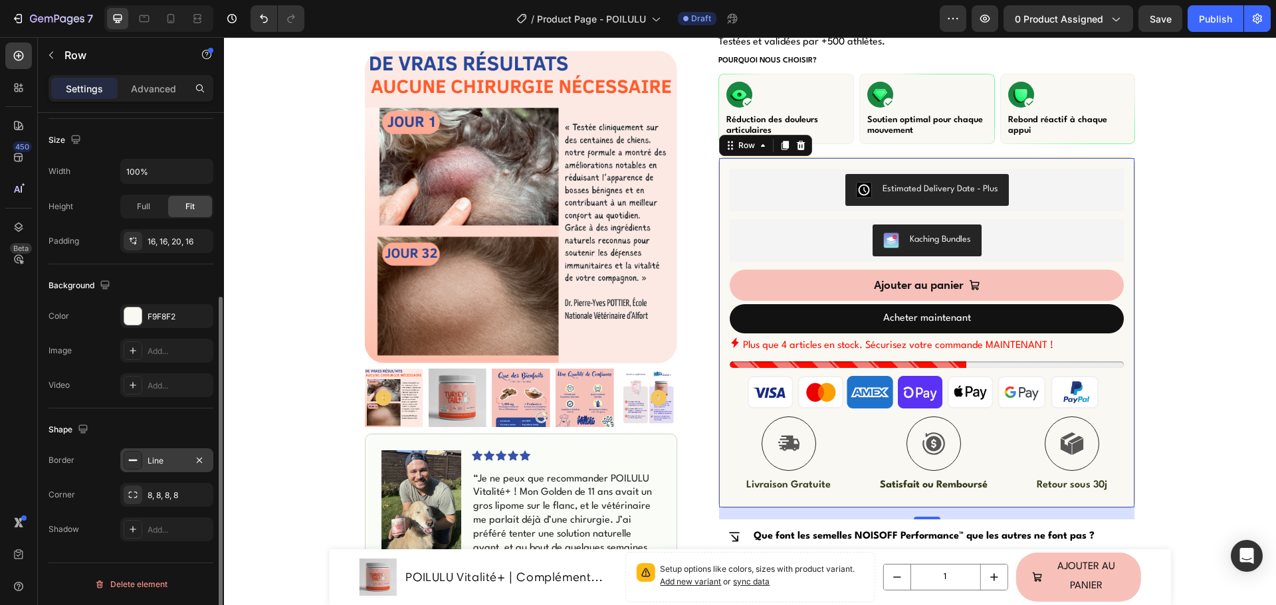
click at [140, 457] on div at bounding box center [133, 460] width 19 height 19
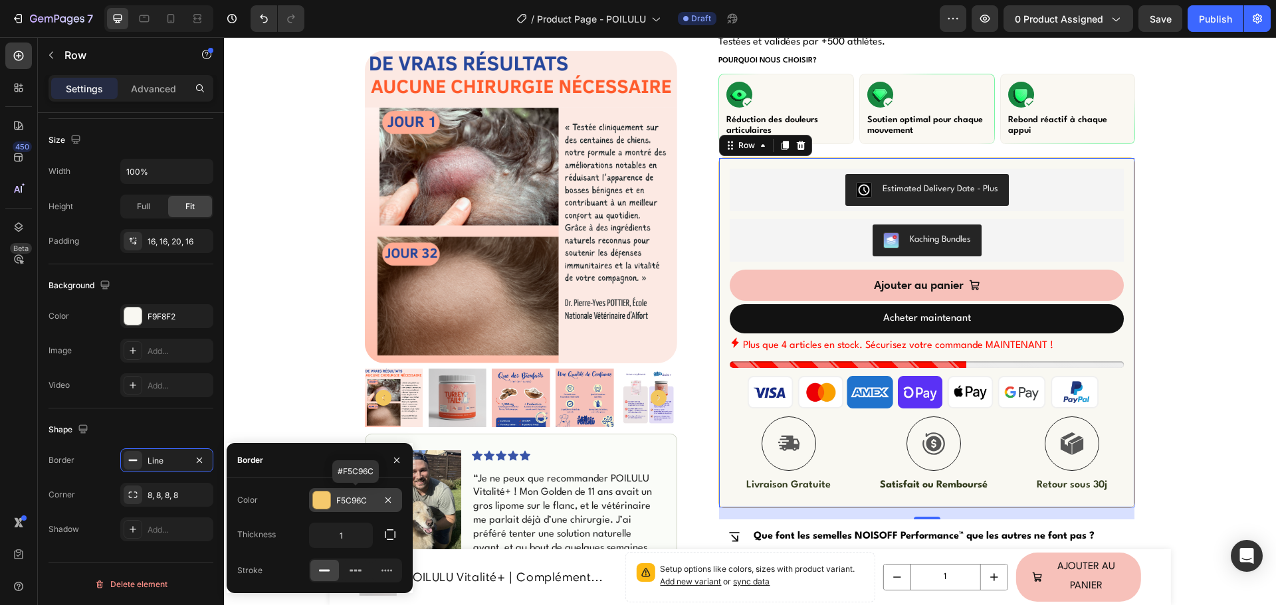
click at [328, 499] on div at bounding box center [321, 500] width 17 height 17
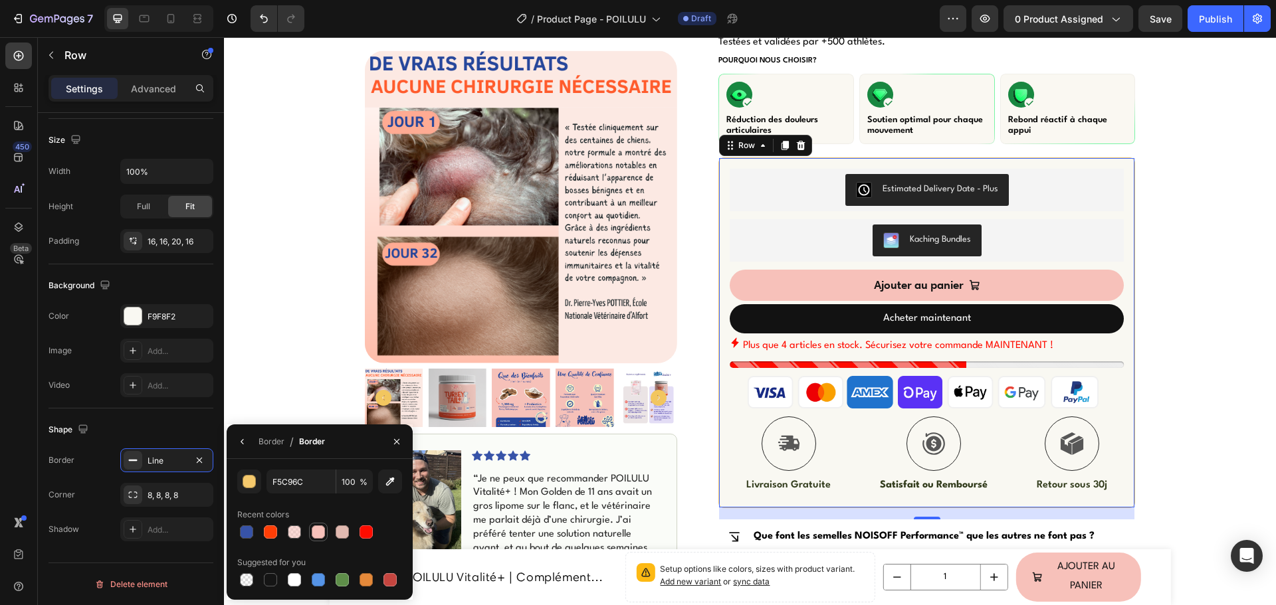
click at [320, 529] on div at bounding box center [318, 532] width 13 height 13
type input "F7C1BA"
click at [284, 343] on div "Icon Livraison Rapide & Gratuite Text Block Row Icon +500 Clients satisfaits Te…" at bounding box center [750, 404] width 1052 height 1132
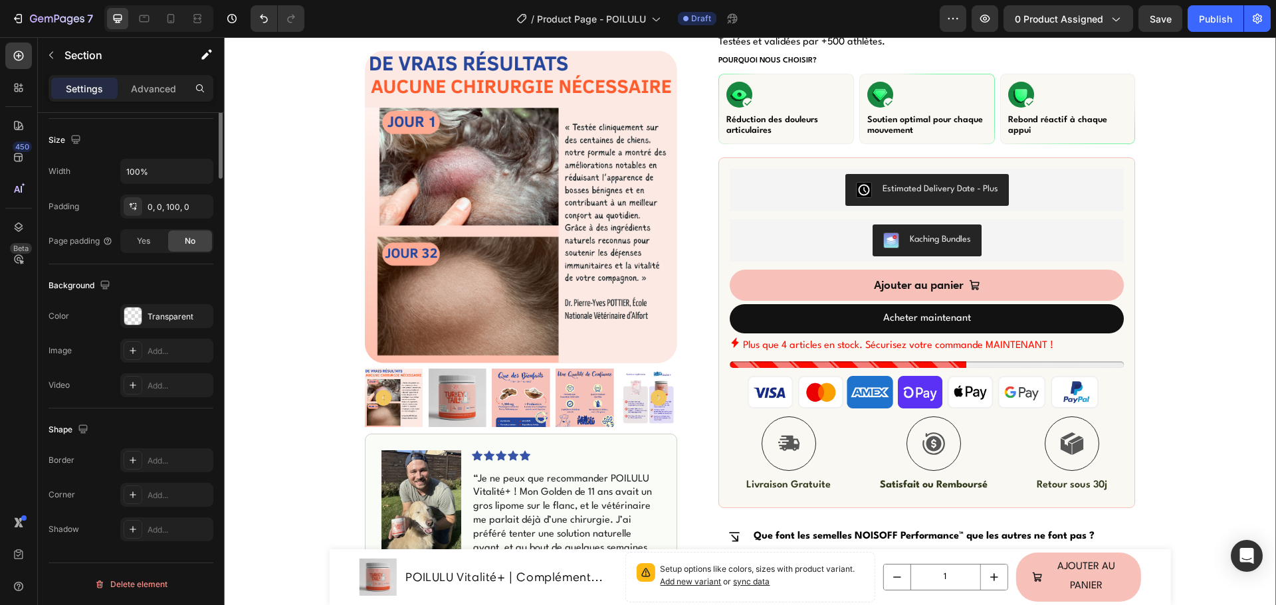
scroll to position [0, 0]
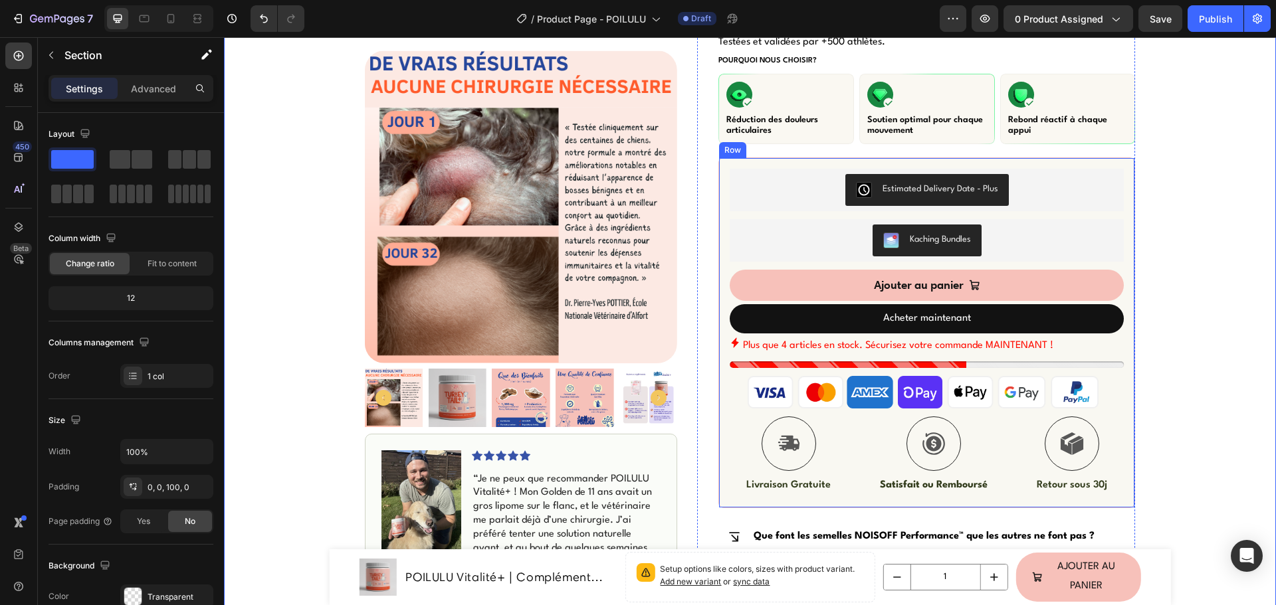
click at [718, 169] on div "Estimated Delivery Date ‑ Plus Estimated Delivery Date ‑ Plus Kaching Bundles K…" at bounding box center [926, 333] width 417 height 351
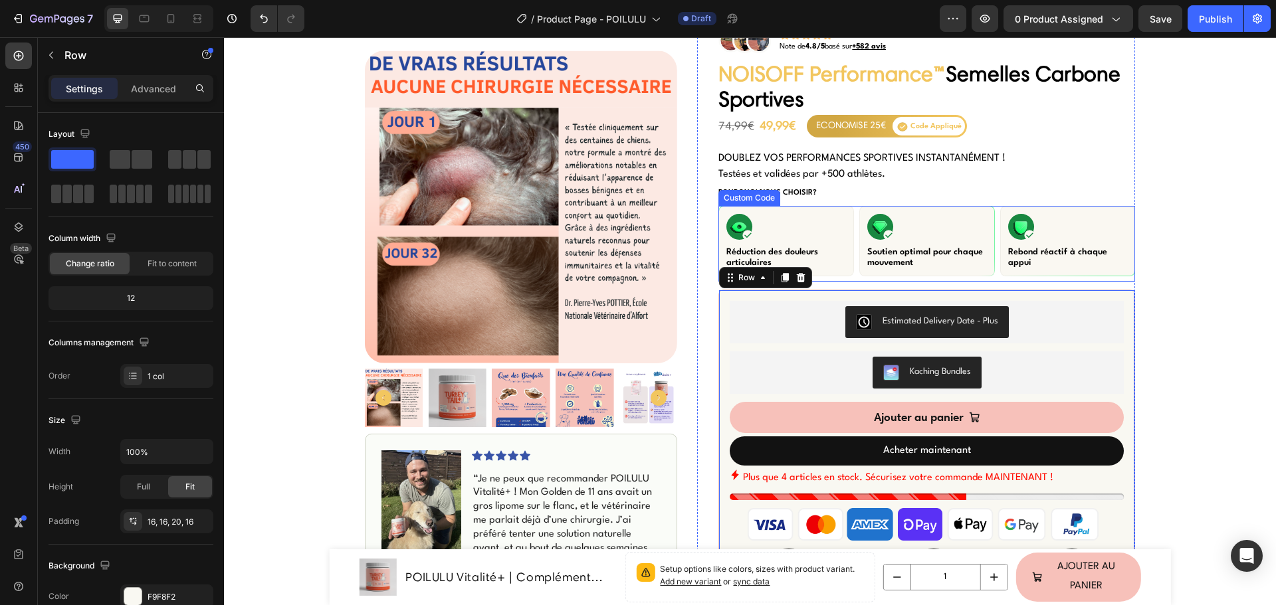
scroll to position [93, 0]
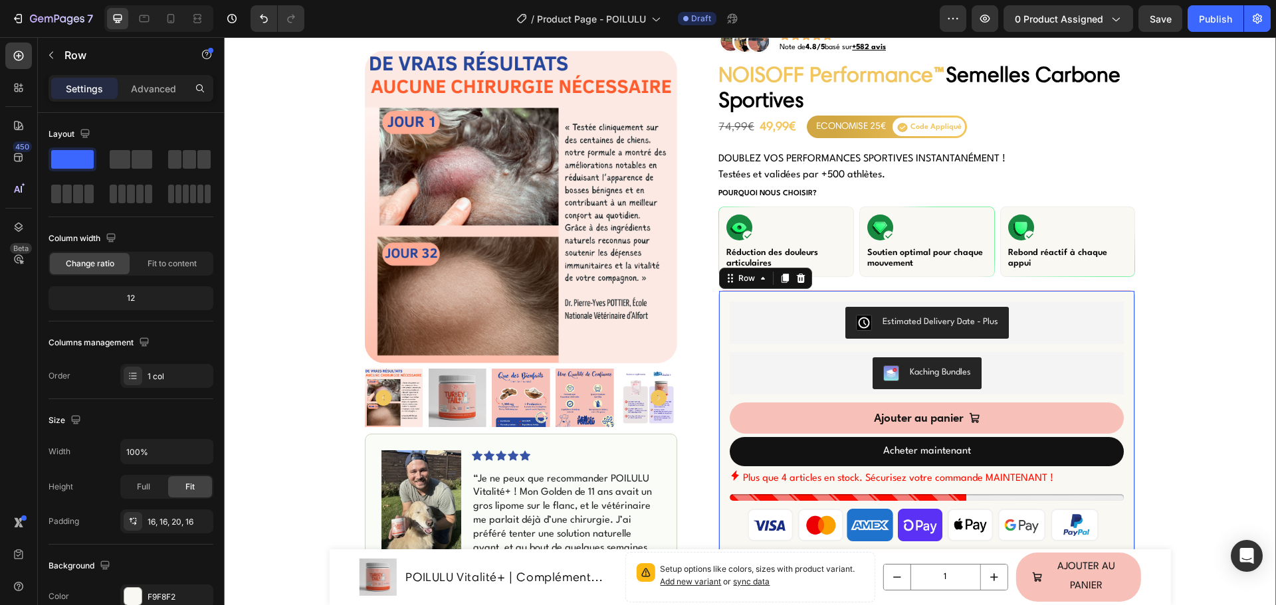
drag, startPoint x: 307, startPoint y: 318, endPoint x: 667, endPoint y: 316, distance: 360.2
click at [307, 318] on div "Icon Livraison Rapide & Gratuite Text Block Row Icon +500 Clients satisfaits Te…" at bounding box center [750, 537] width 1052 height 1132
click at [718, 300] on div "Estimated Delivery Date ‑ Plus Estimated Delivery Date ‑ Plus Kaching Bundles K…" at bounding box center [926, 465] width 417 height 351
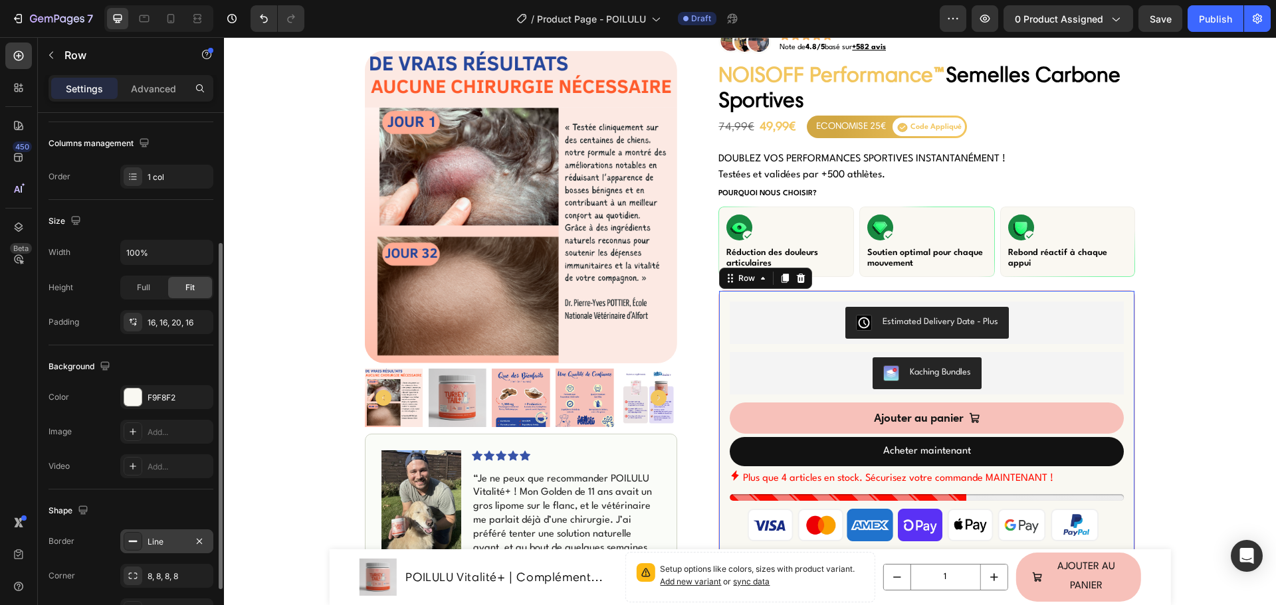
click at [142, 540] on div "Line" at bounding box center [166, 542] width 93 height 24
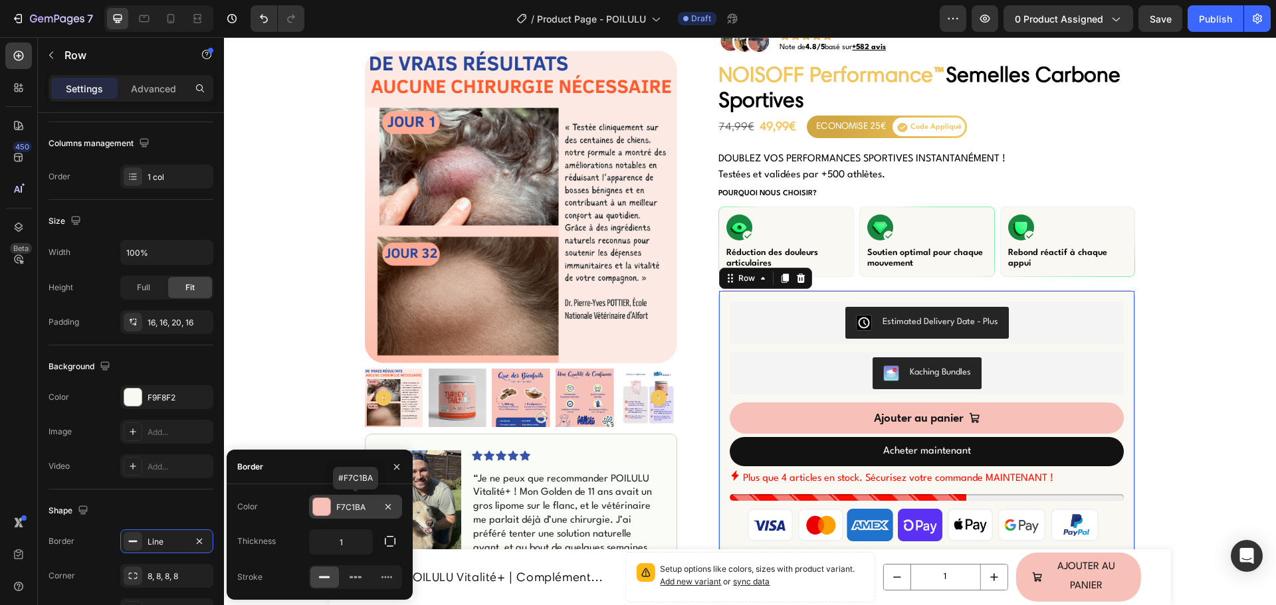
click at [326, 502] on div at bounding box center [321, 506] width 17 height 17
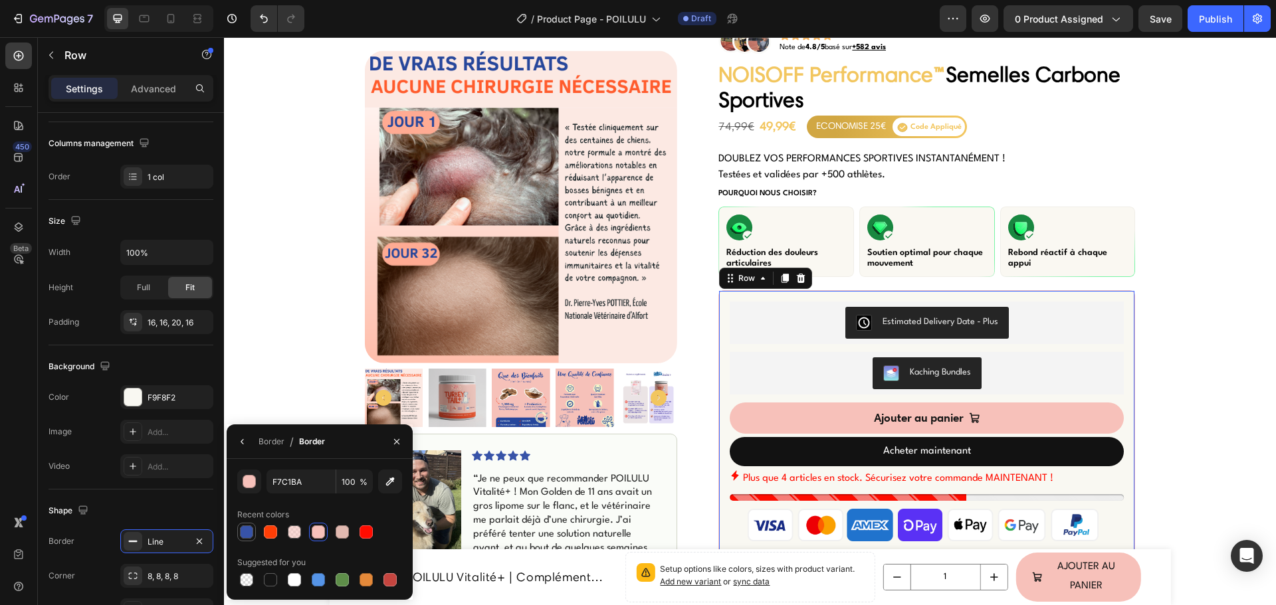
click at [249, 532] on div at bounding box center [246, 532] width 13 height 13
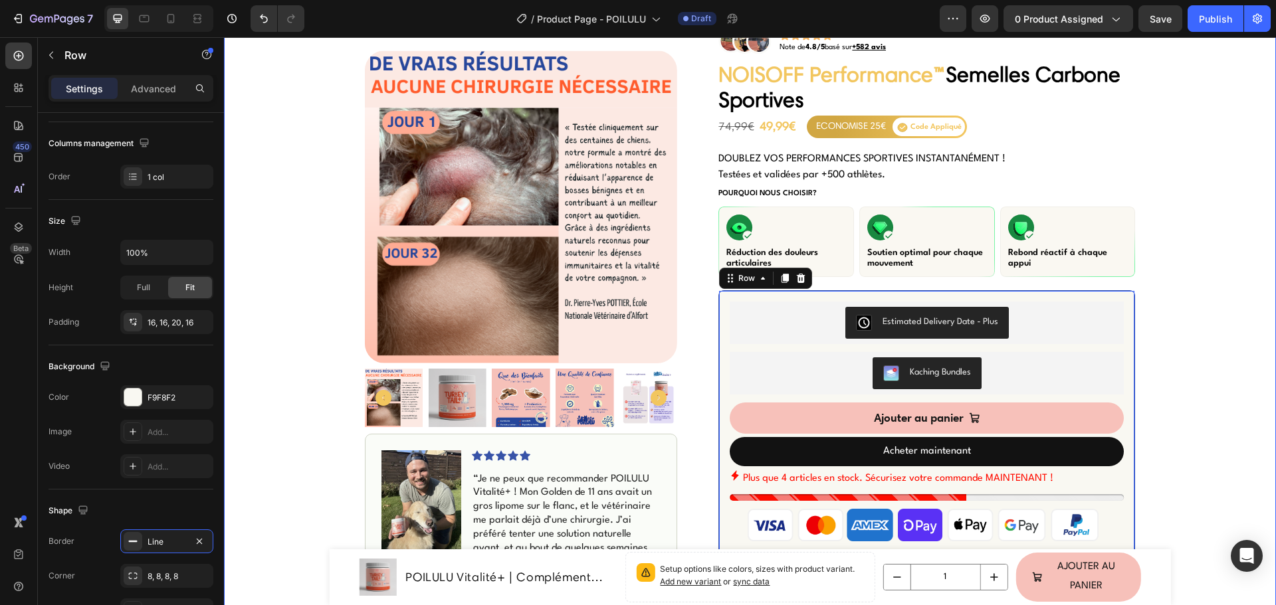
click at [293, 309] on div "Icon Livraison Rapide & Gratuite Text Block Row Icon +500 Clients satisfaits Te…" at bounding box center [750, 537] width 1052 height 1132
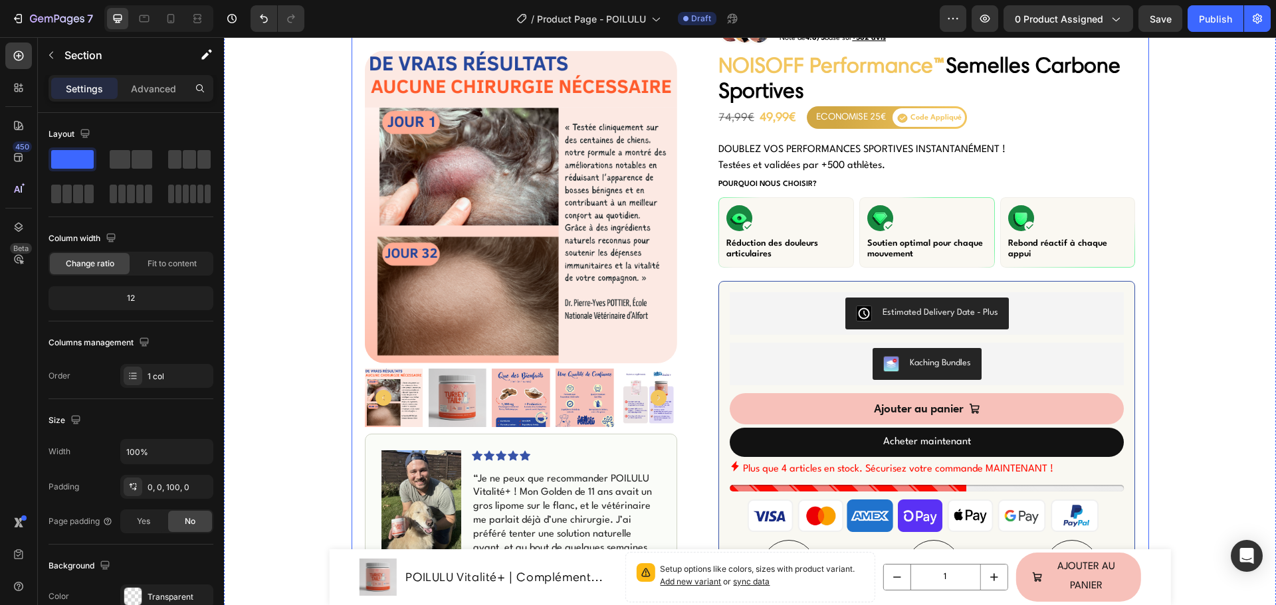
scroll to position [27, 0]
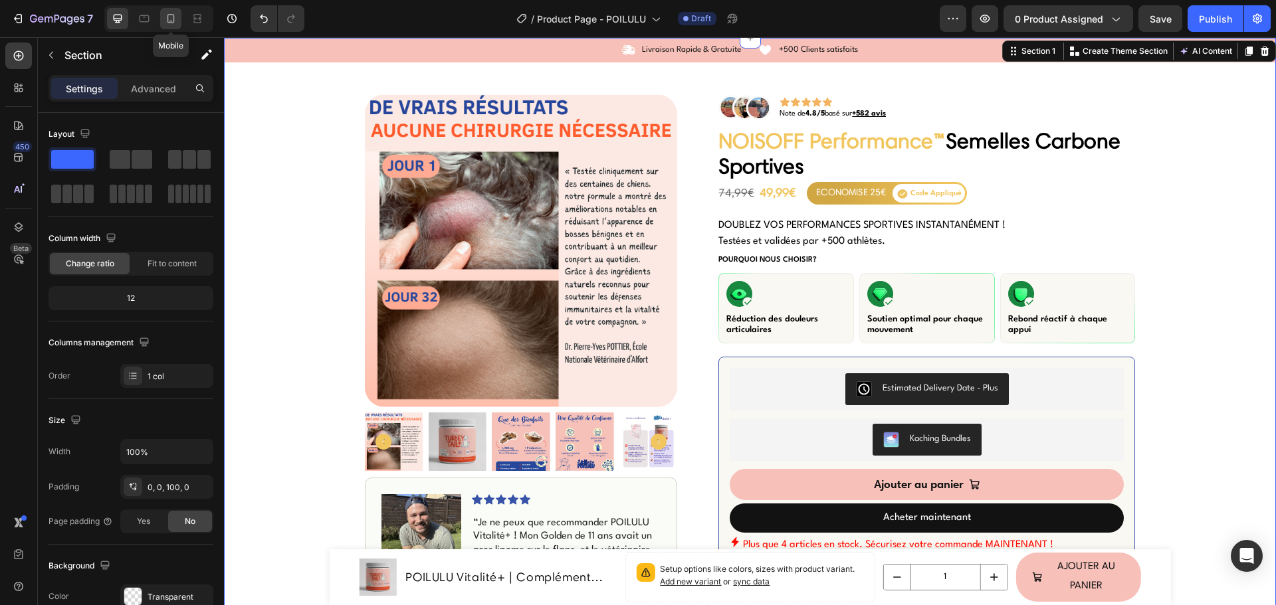
click at [170, 22] on icon at bounding box center [170, 18] width 13 height 13
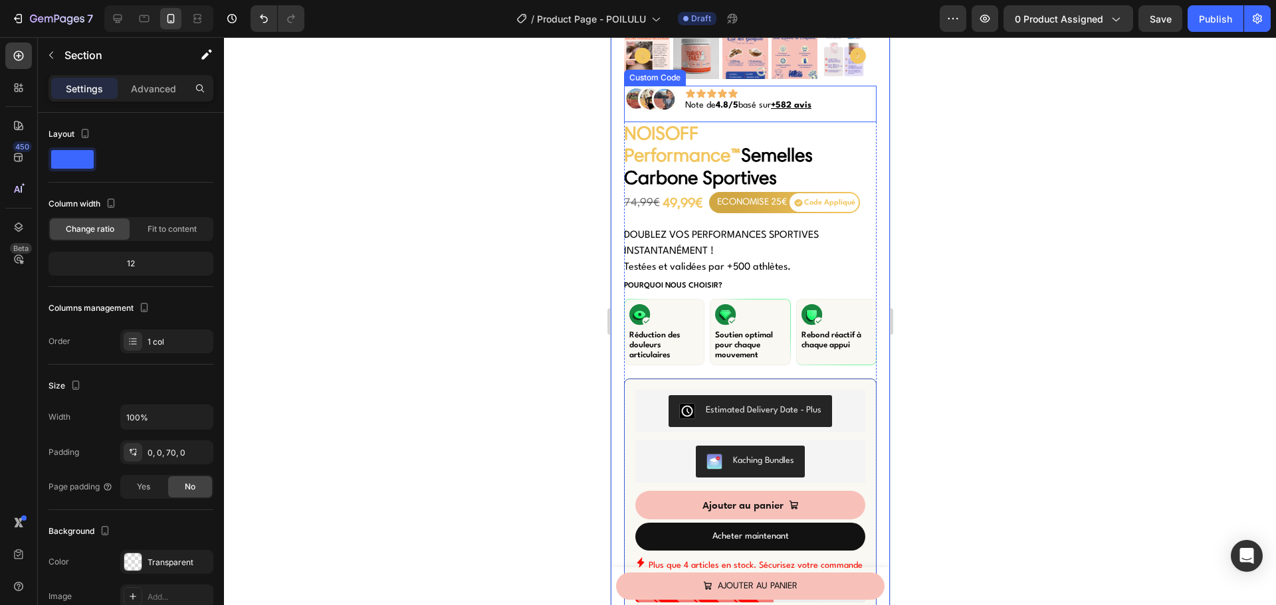
scroll to position [332, 0]
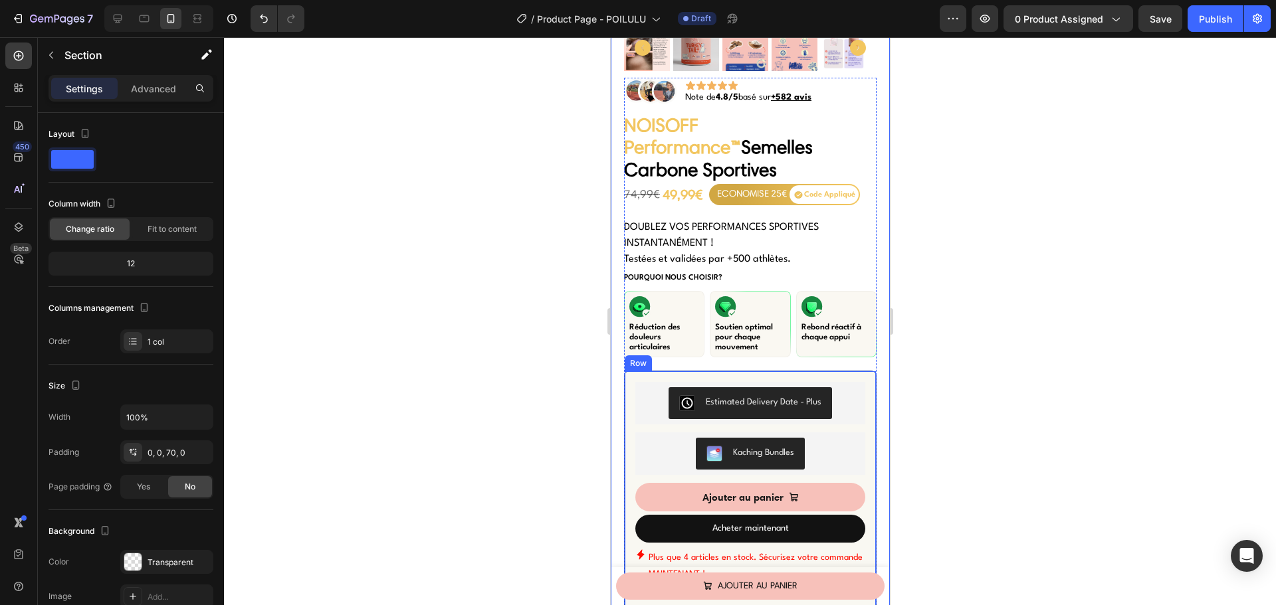
click at [627, 371] on div "Estimated Delivery Date ‑ Plus Estimated Delivery Date ‑ Plus Kaching Bundles K…" at bounding box center [749, 546] width 253 height 351
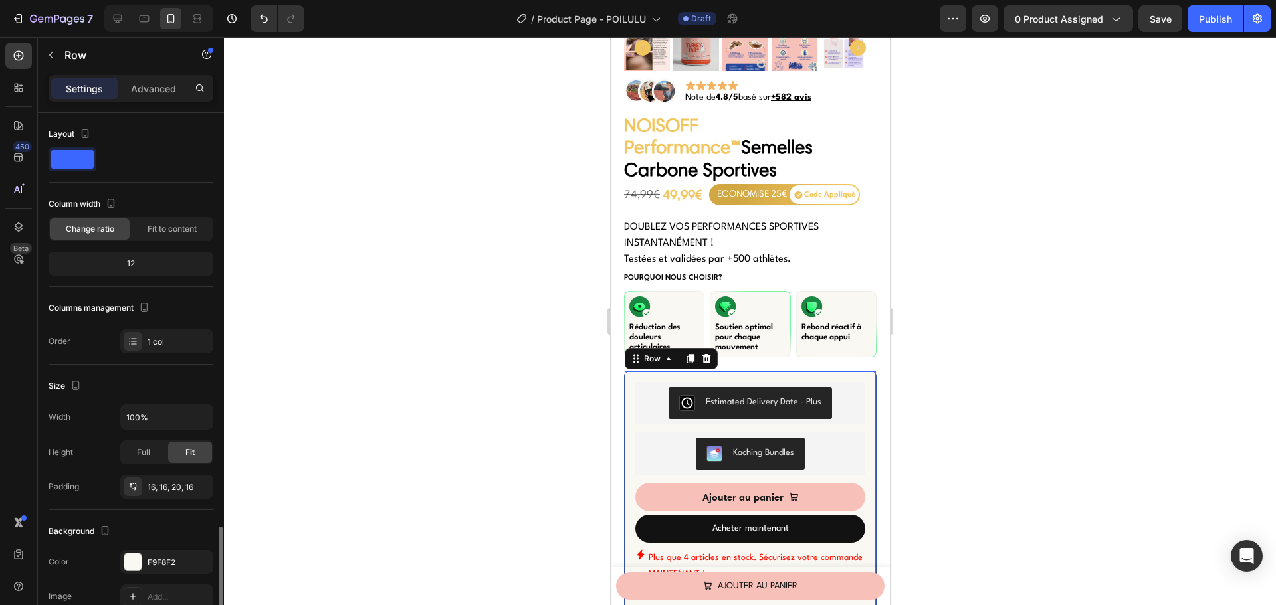
scroll to position [246, 0]
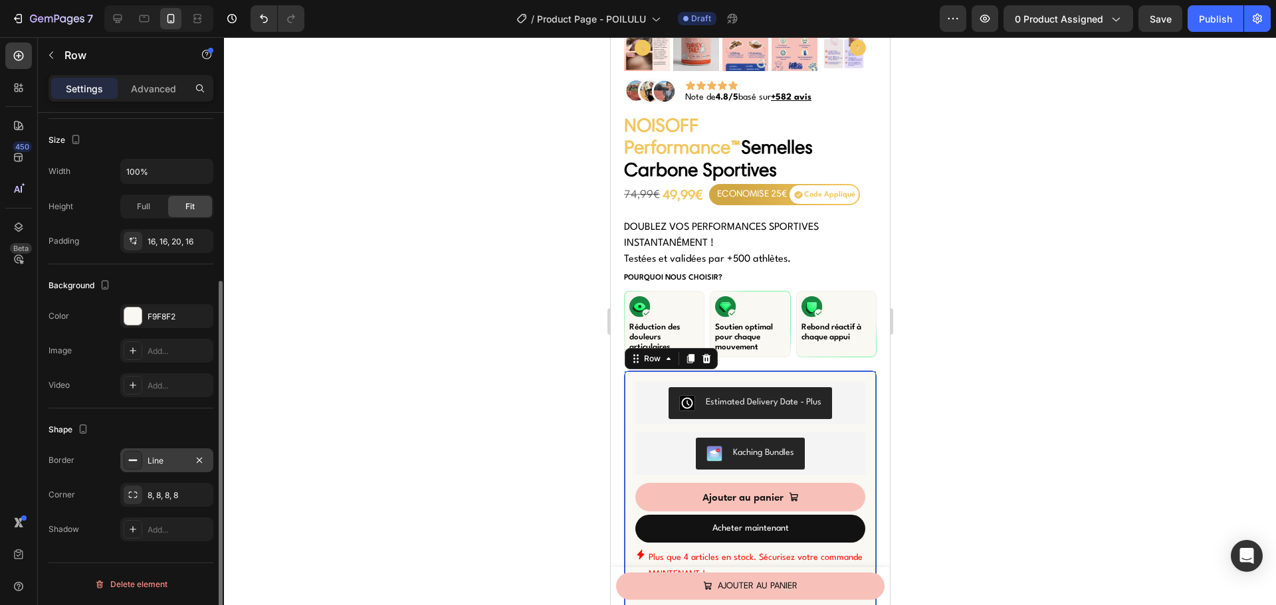
click at [148, 472] on div "Line" at bounding box center [166, 461] width 93 height 24
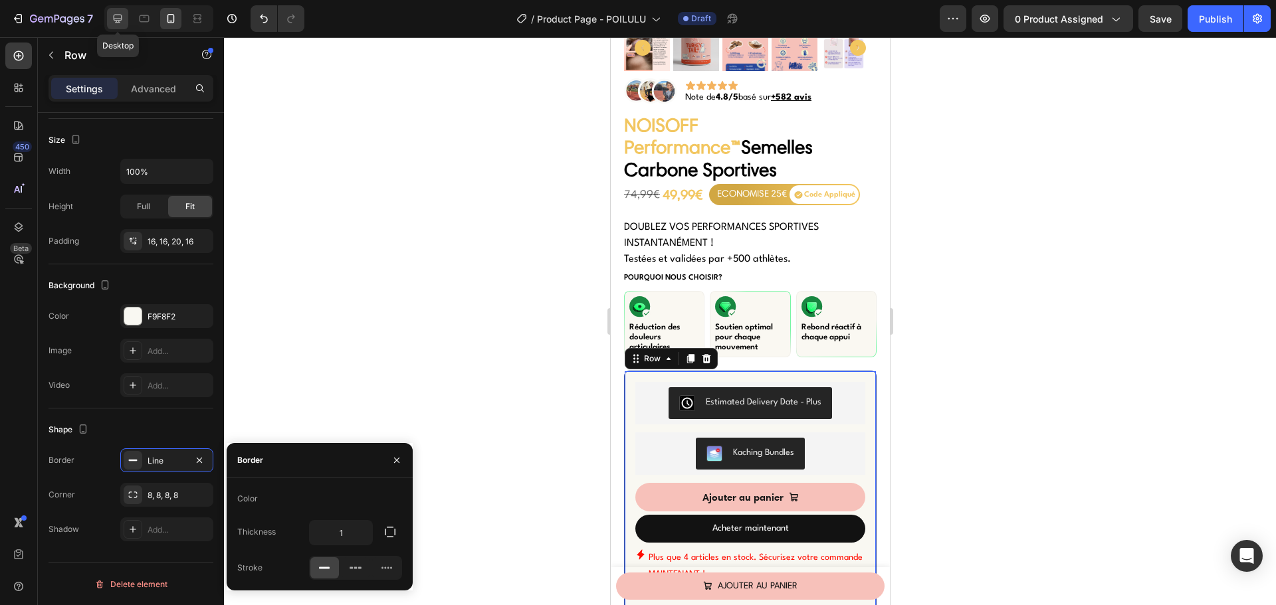
click at [124, 17] on icon at bounding box center [117, 18] width 13 height 13
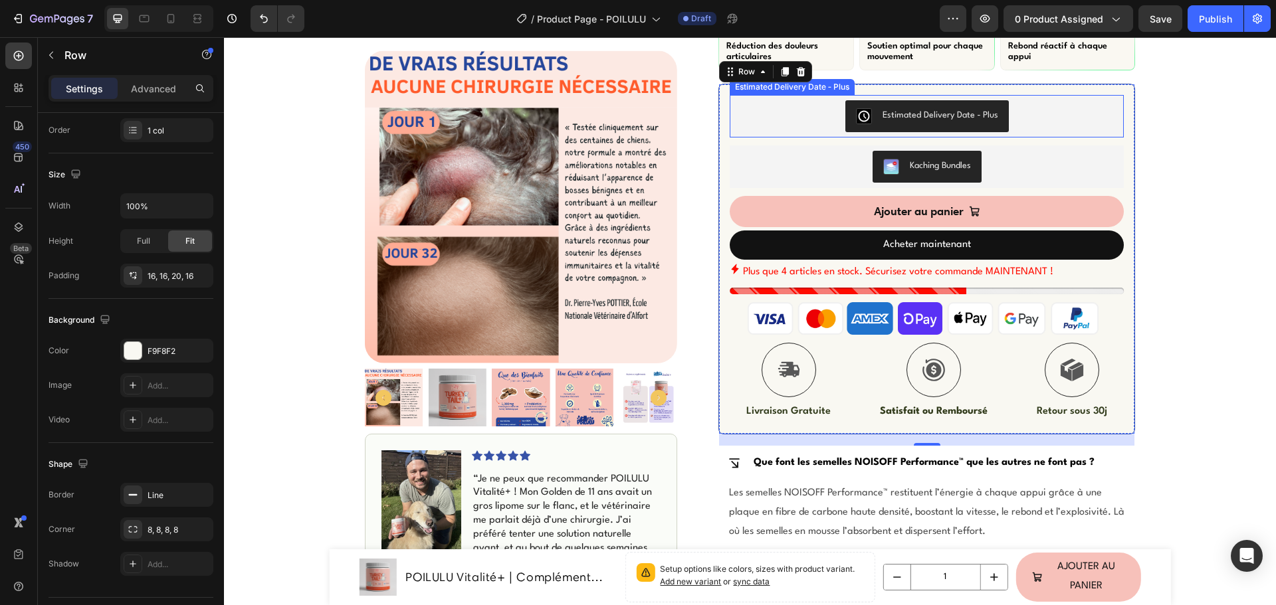
scroll to position [167, 0]
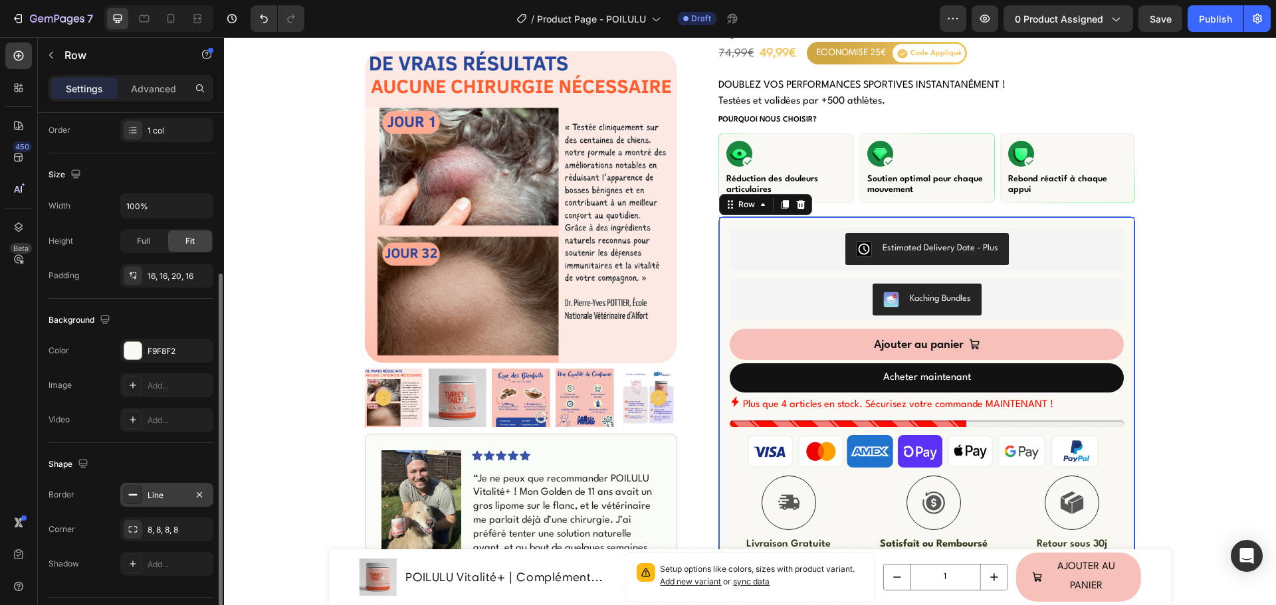
click at [146, 500] on div "Line" at bounding box center [166, 495] width 93 height 24
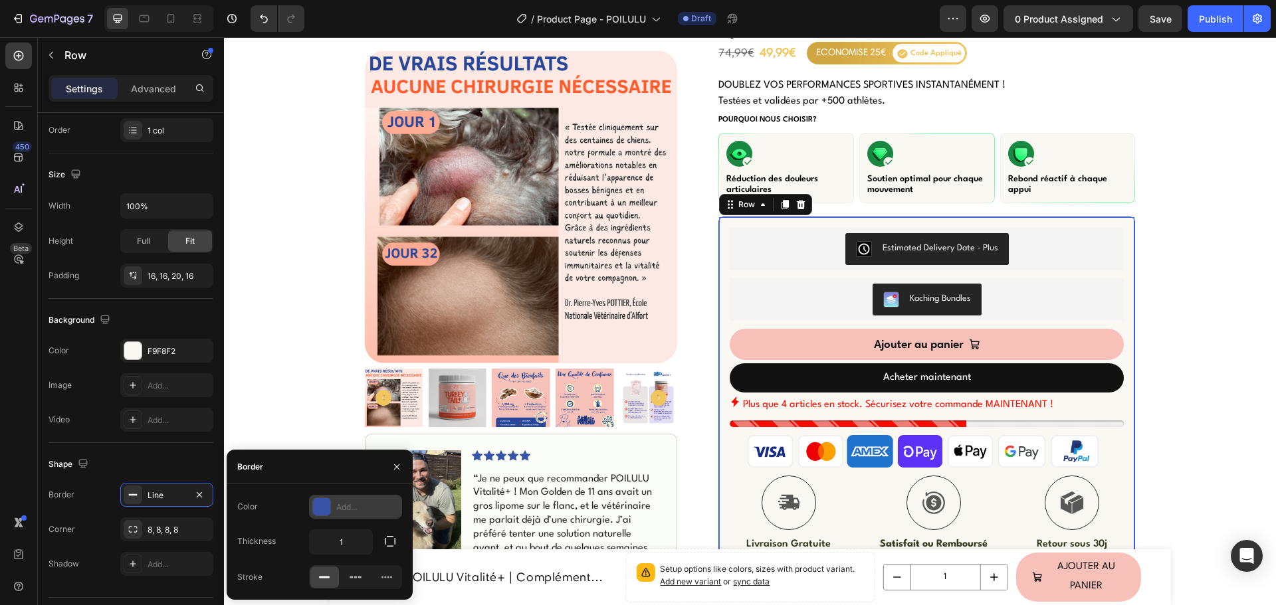
click at [328, 502] on div at bounding box center [321, 506] width 17 height 17
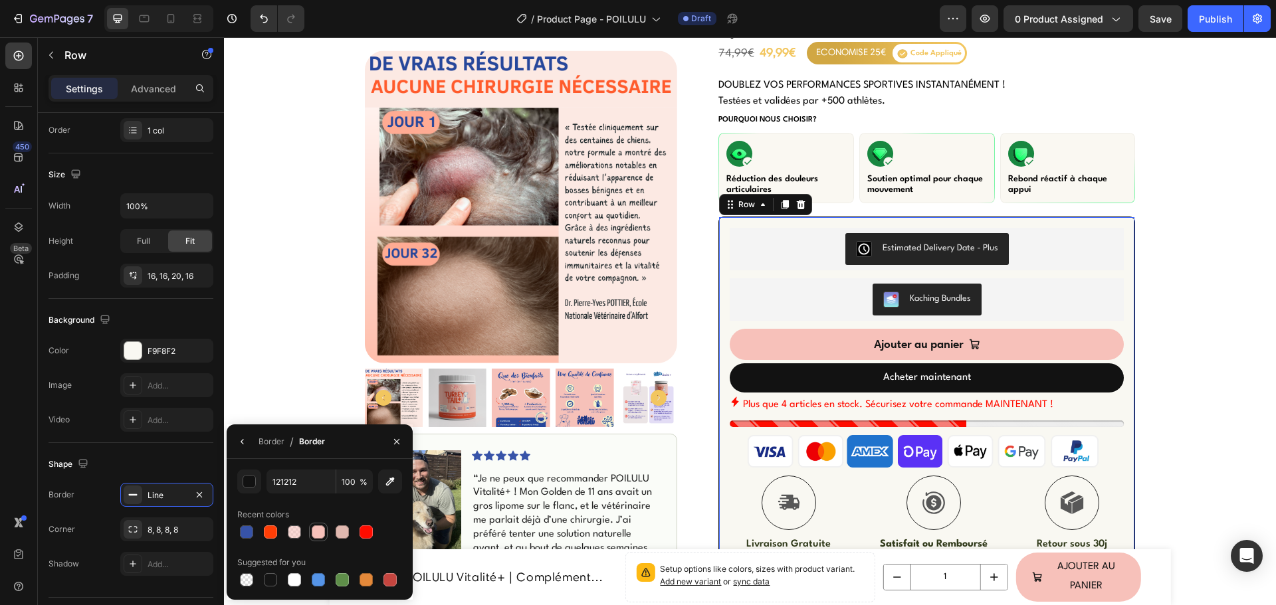
click at [316, 532] on div at bounding box center [318, 532] width 13 height 13
type input "F7C1BA"
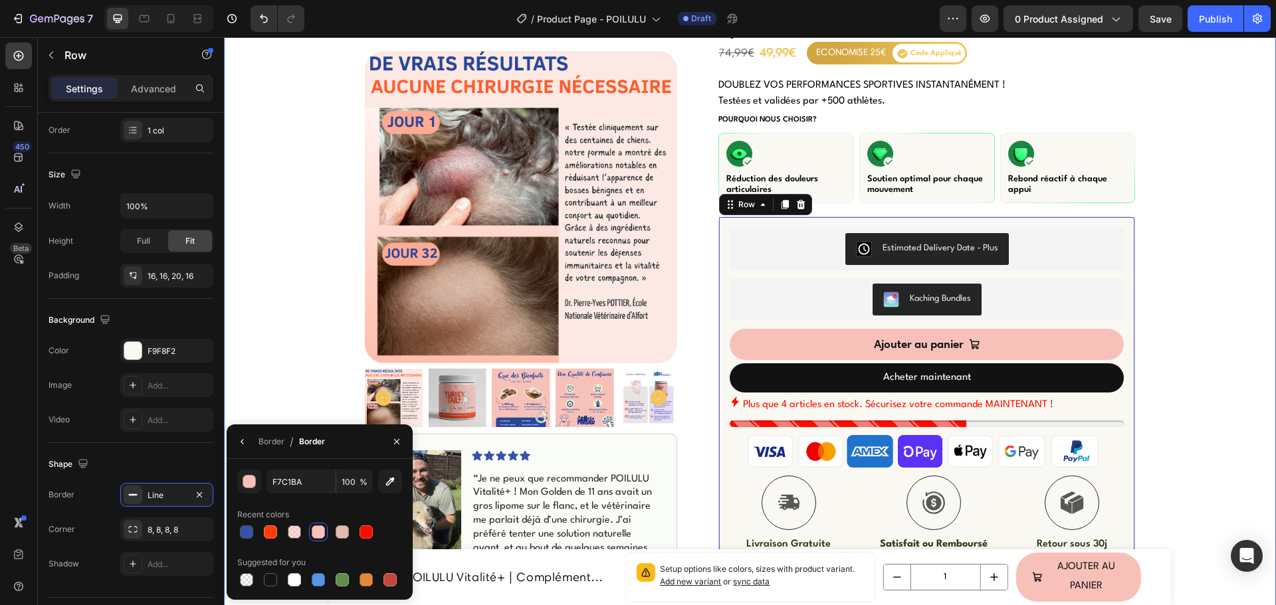
click at [272, 257] on div "Icon Livraison Rapide & Gratuite Text Block Row Icon +500 Clients satisfaits Te…" at bounding box center [750, 464] width 1052 height 1132
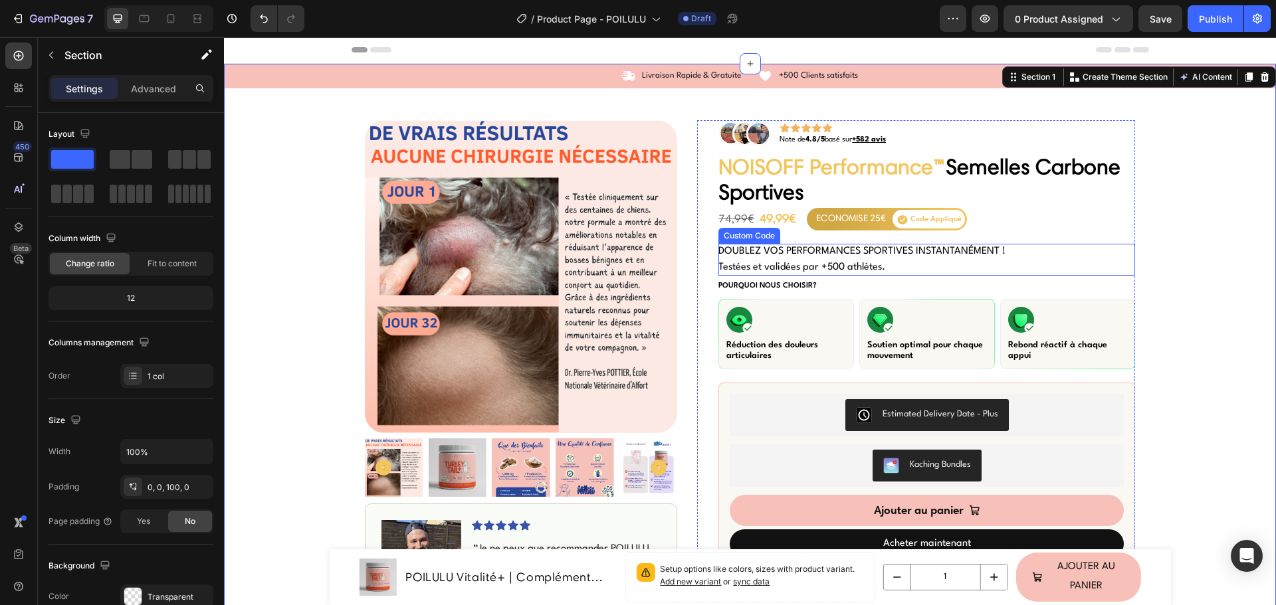
scroll to position [0, 0]
